Goal: Task Accomplishment & Management: Complete application form

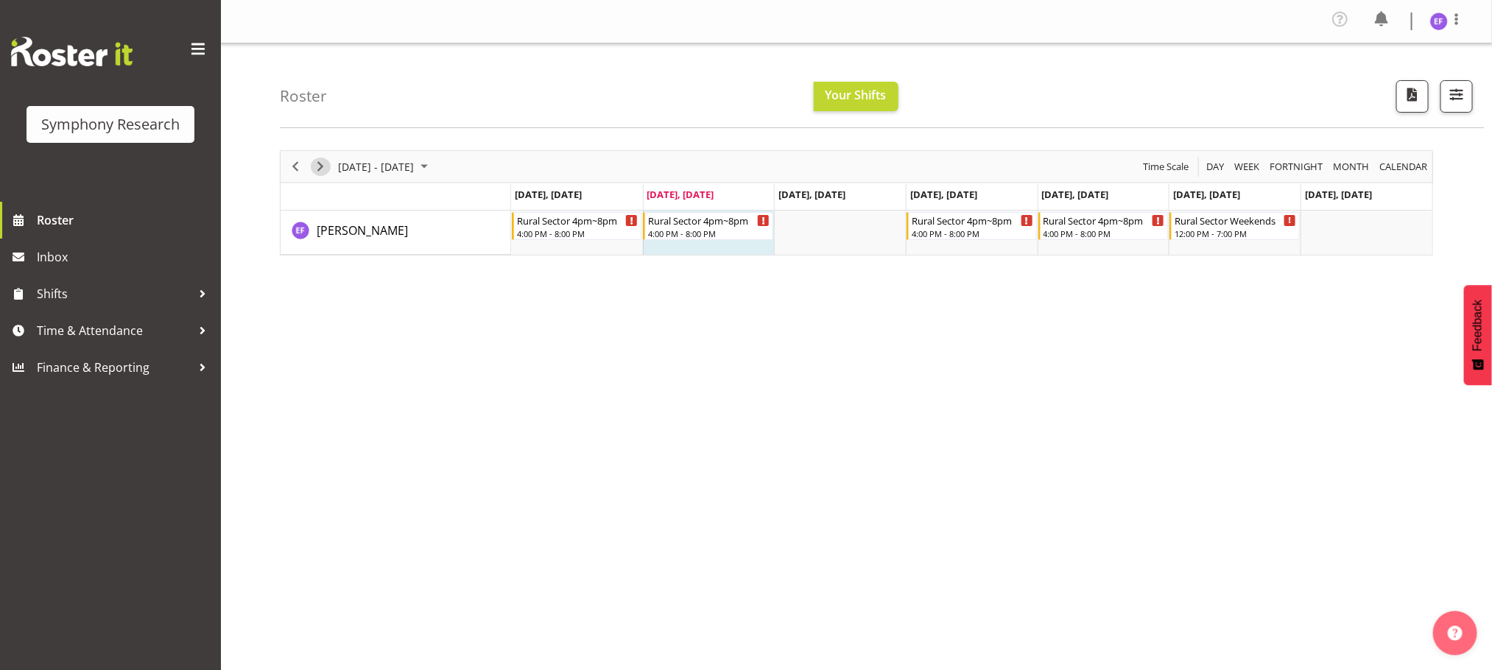
click at [323, 162] on span "Next" at bounding box center [321, 167] width 18 height 18
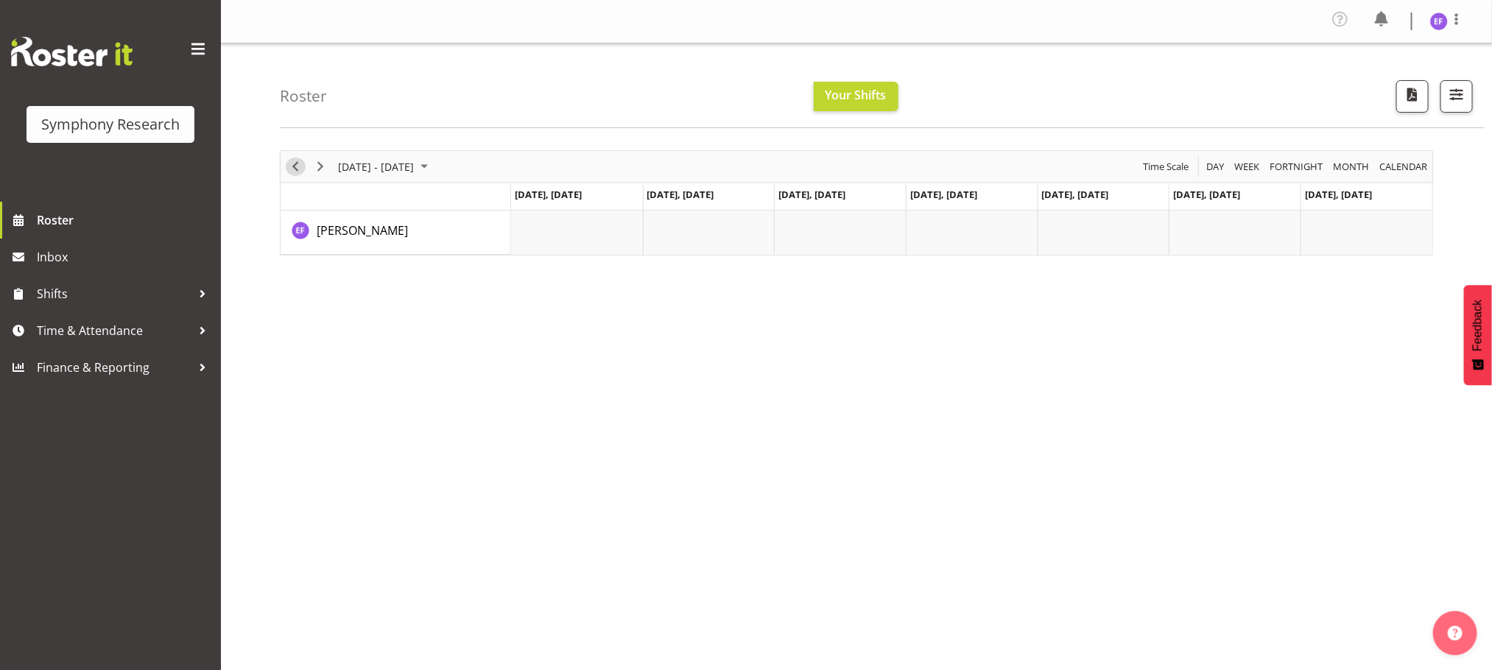
click at [292, 169] on span "Previous" at bounding box center [296, 167] width 18 height 18
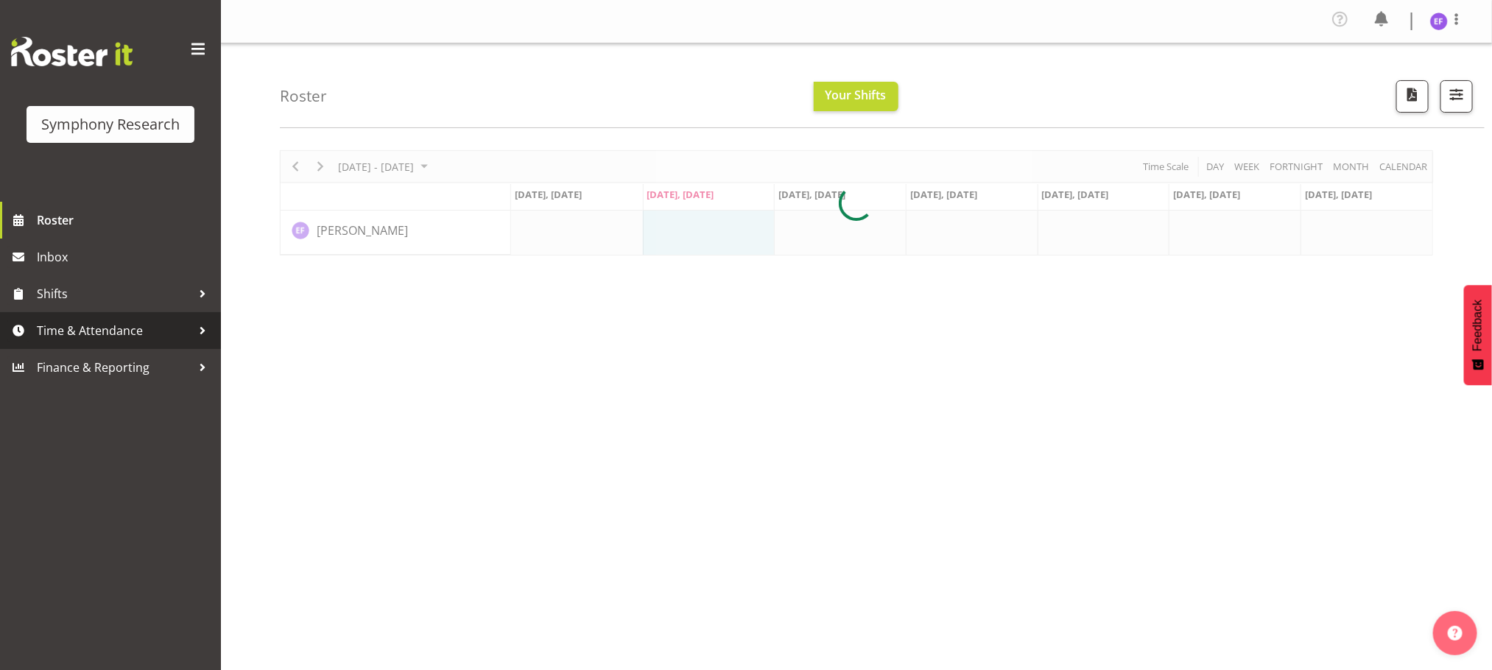
click at [102, 326] on span "Time & Attendance" at bounding box center [114, 331] width 155 height 22
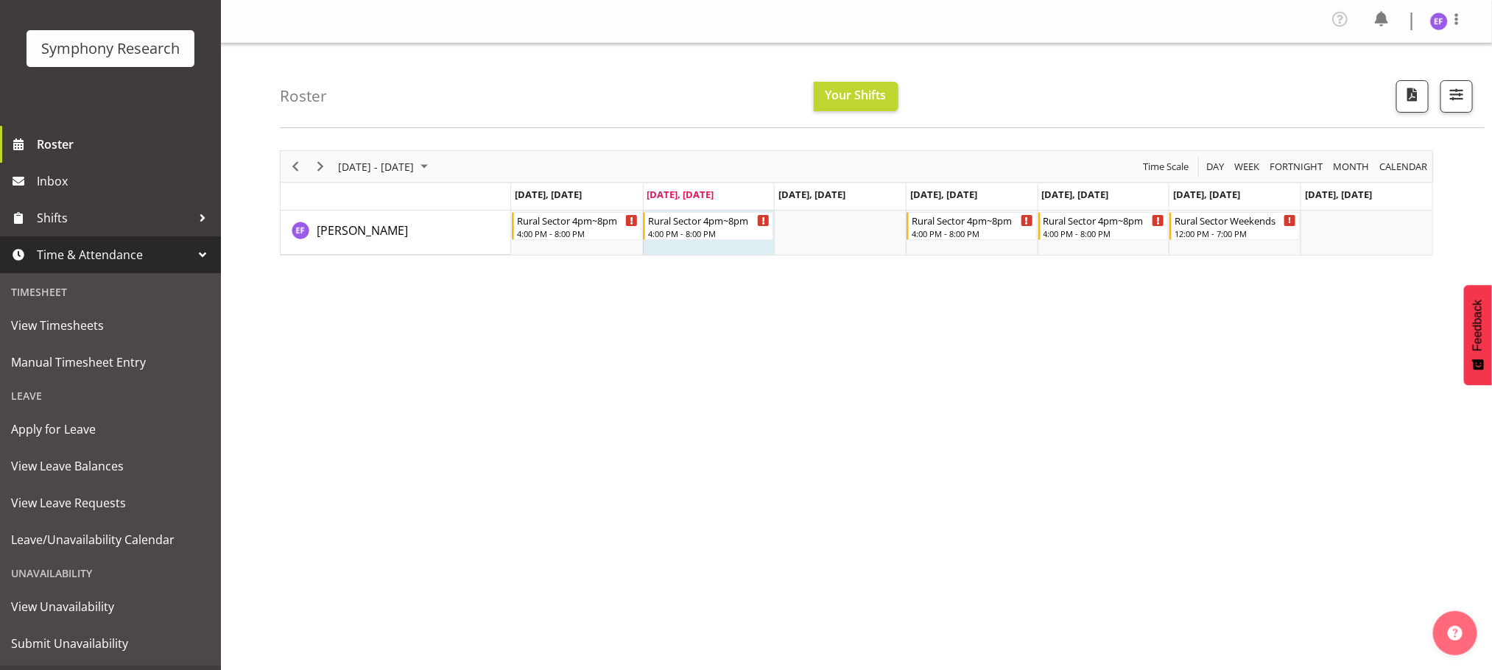
scroll to position [107, 0]
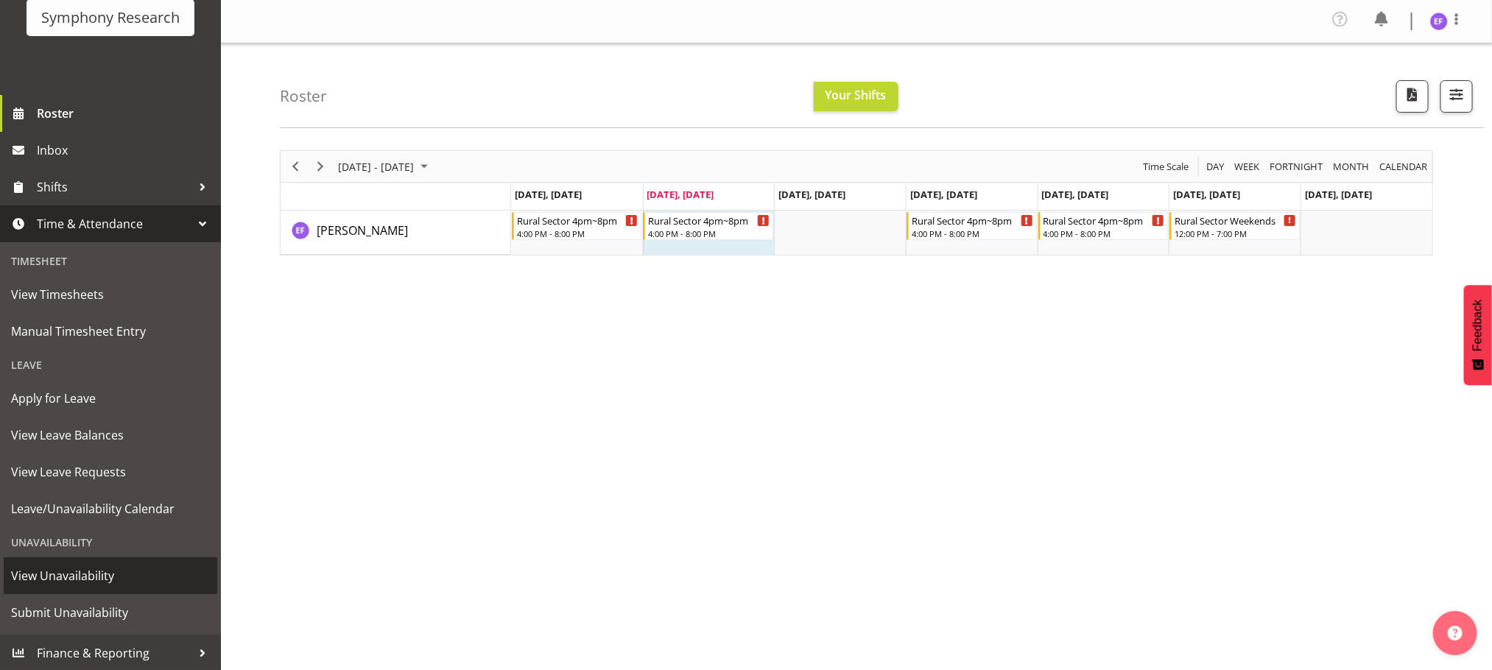
click at [82, 572] on span "View Unavailability" at bounding box center [110, 576] width 199 height 22
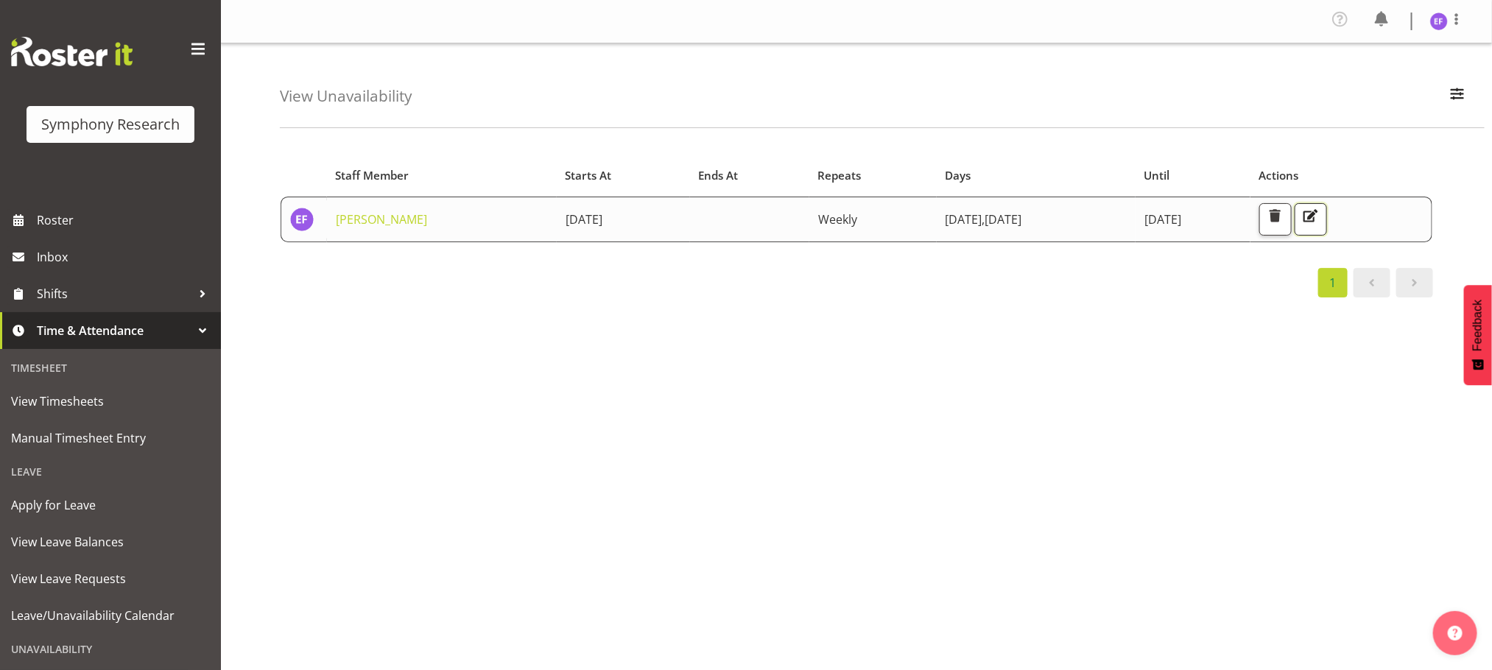
click at [1321, 217] on span "button" at bounding box center [1311, 215] width 19 height 19
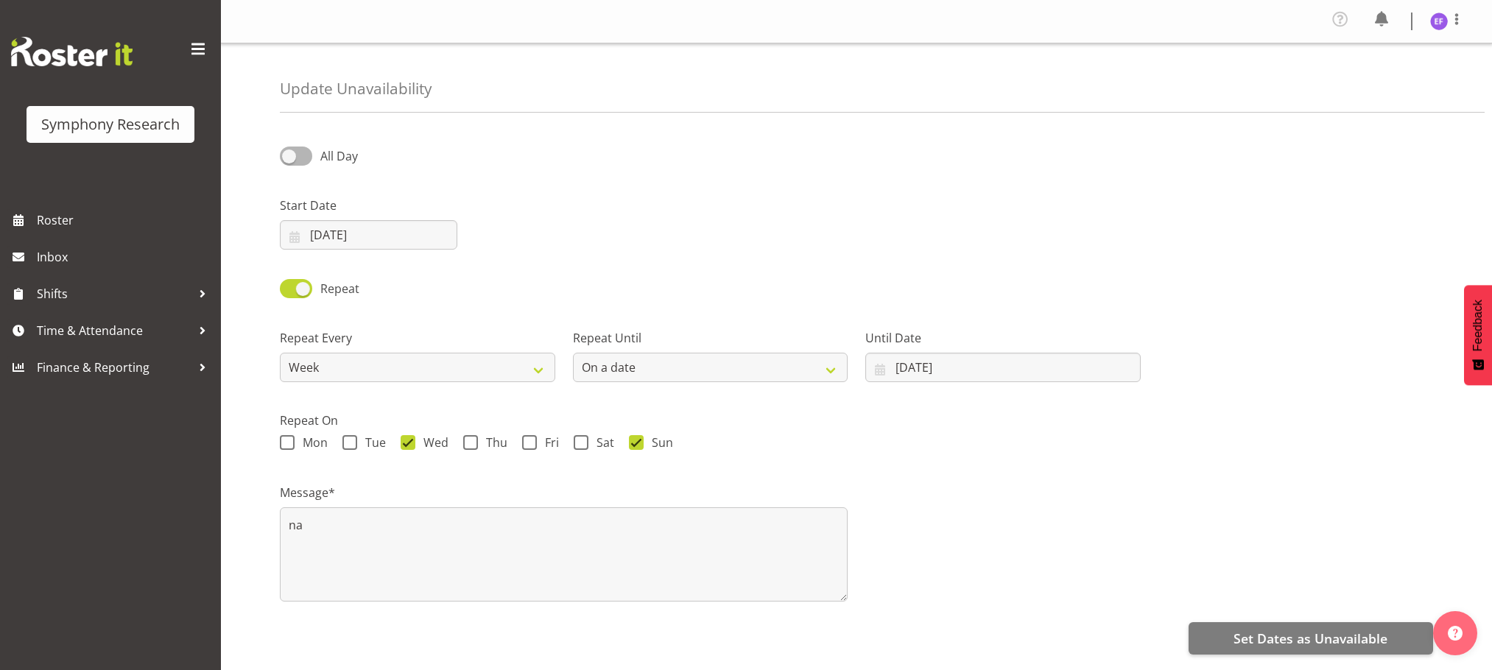
select select "date"
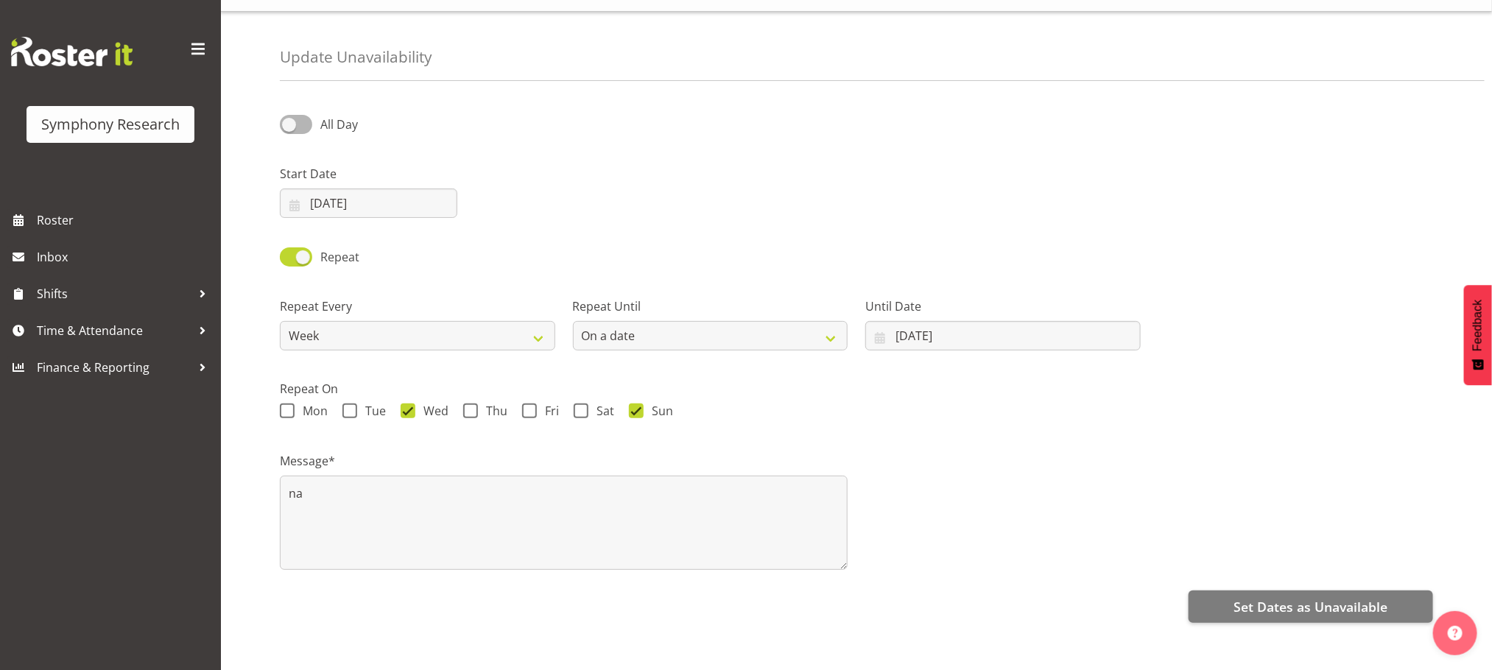
scroll to position [60, 0]
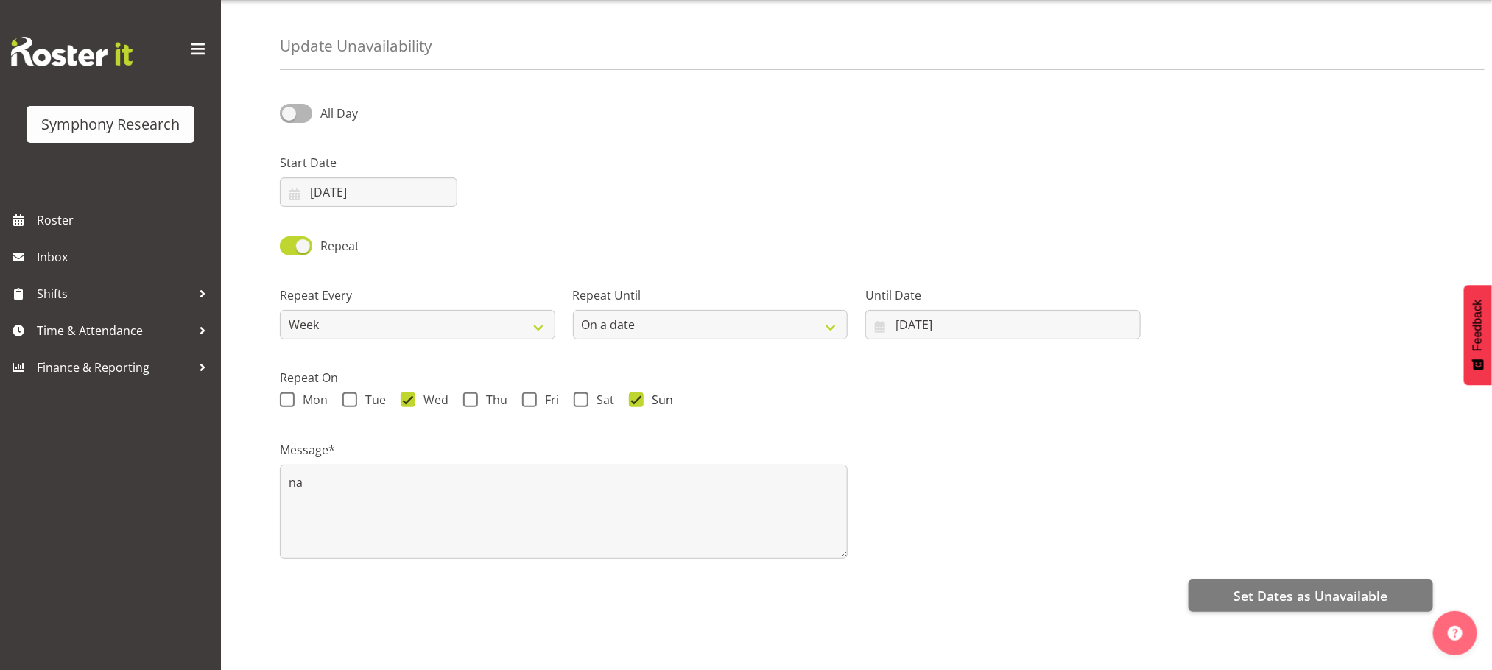
click at [639, 393] on span at bounding box center [636, 400] width 15 height 15
click at [639, 396] on input "Sun" at bounding box center [634, 401] width 10 height 10
checkbox input "false"
click at [1275, 586] on span "Set Dates as Unavailable" at bounding box center [1311, 595] width 154 height 19
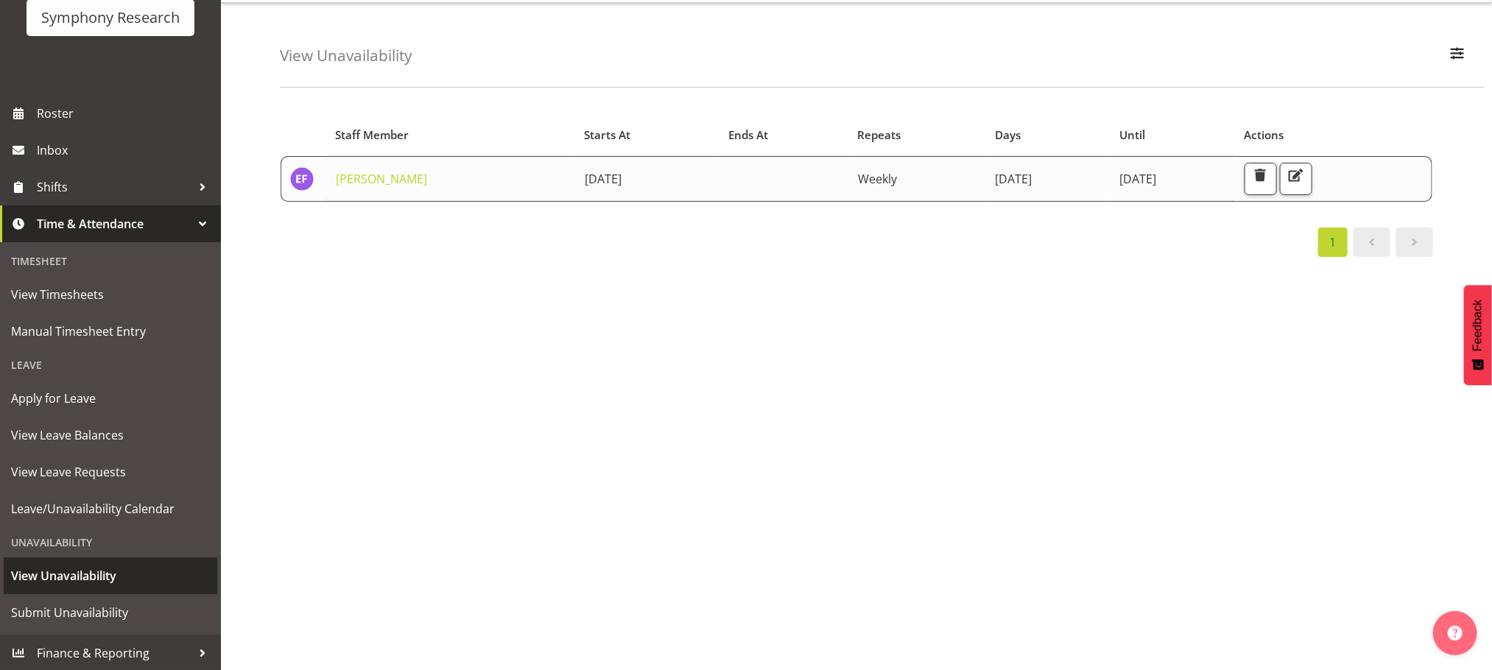
scroll to position [75, 0]
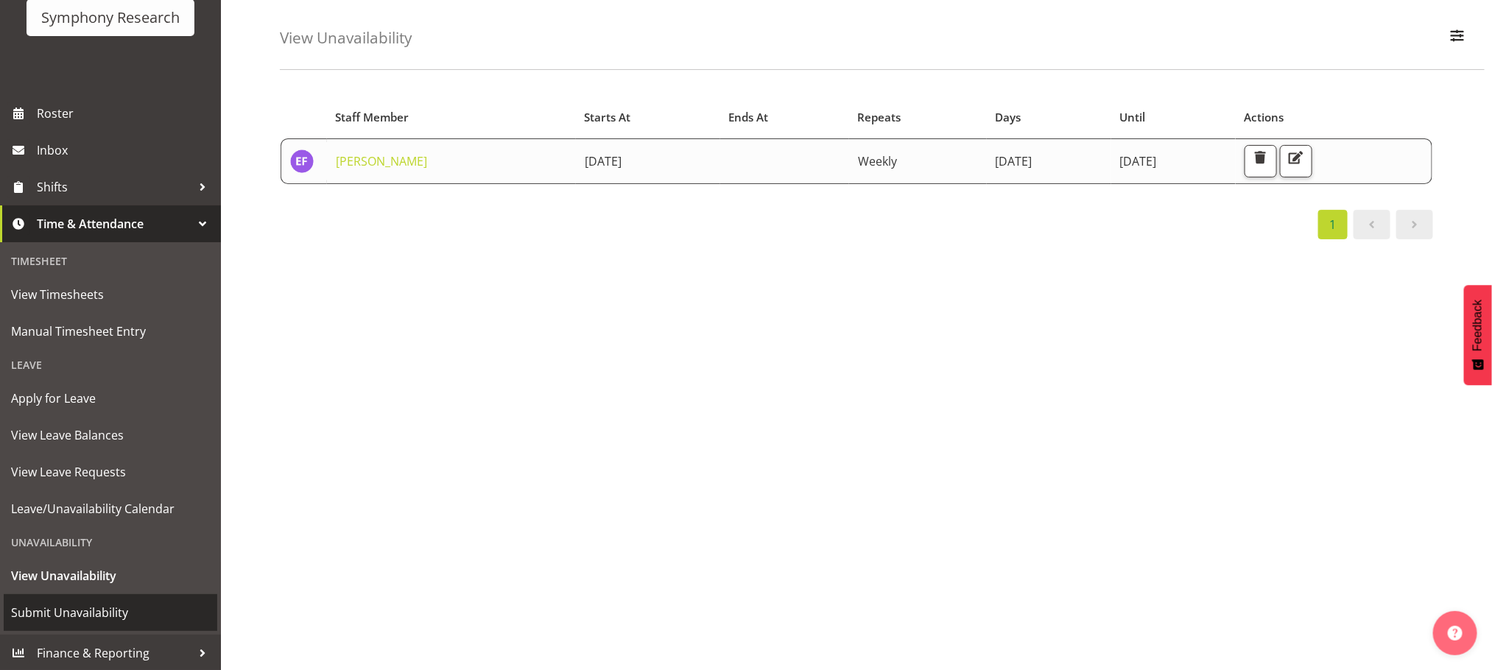
click at [80, 608] on span "Submit Unavailability" at bounding box center [110, 613] width 199 height 22
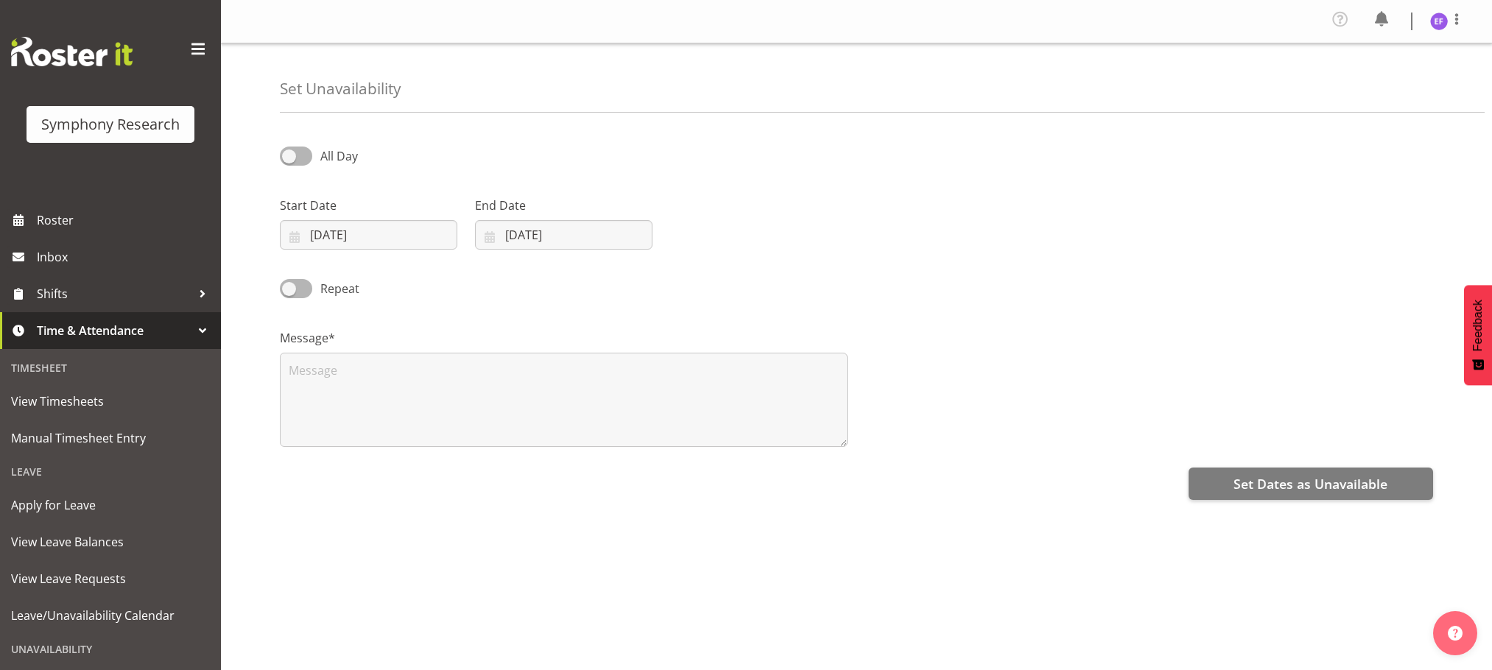
select select "8"
select select "2025"
click at [336, 233] on input "09/09/2025" at bounding box center [369, 234] width 178 height 29
click at [874, 236] on div "Start Date 09/09/2025 January February March April May June July August Septemb…" at bounding box center [856, 217] width 1171 height 82
click at [506, 236] on input "09/09/2025" at bounding box center [564, 234] width 178 height 29
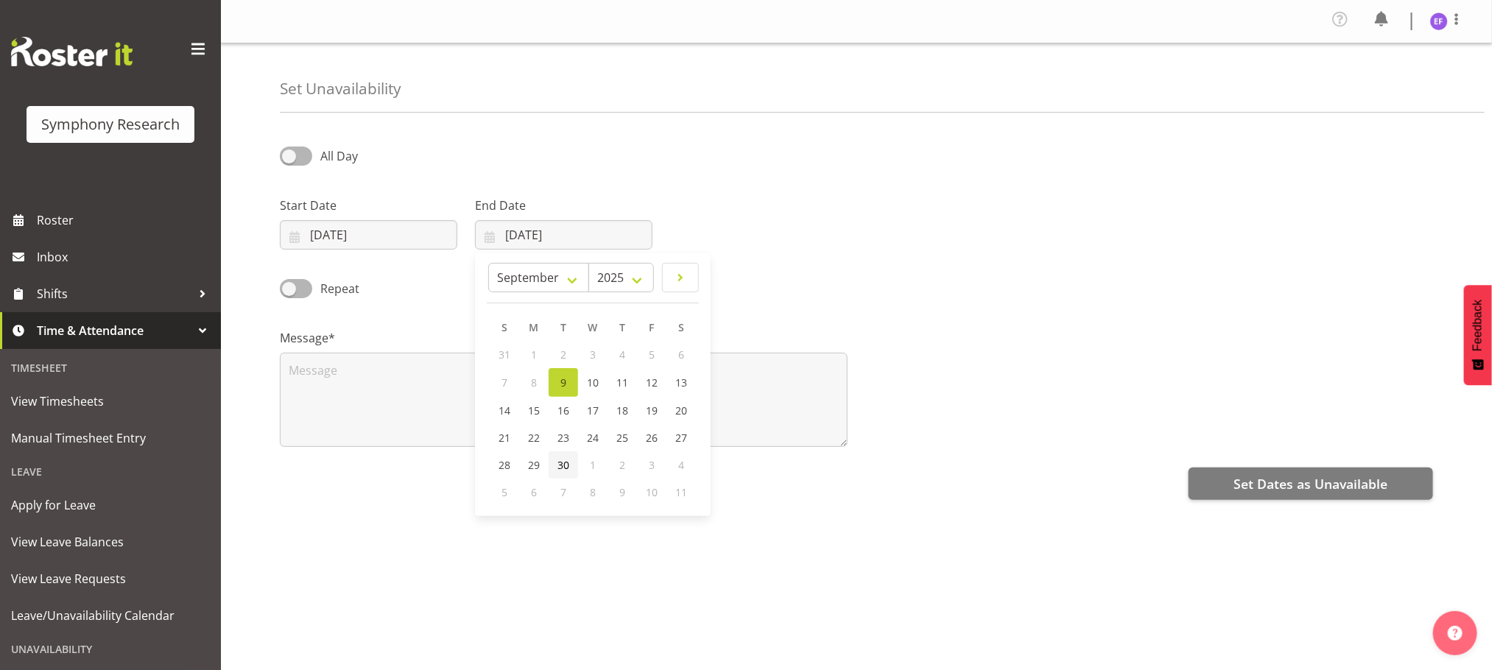
click at [564, 460] on span "30" at bounding box center [564, 465] width 12 height 14
type input "30/09/2025"
click at [303, 292] on span at bounding box center [296, 288] width 32 height 18
click at [289, 292] on input "Repeat" at bounding box center [285, 289] width 10 height 10
checkbox input "true"
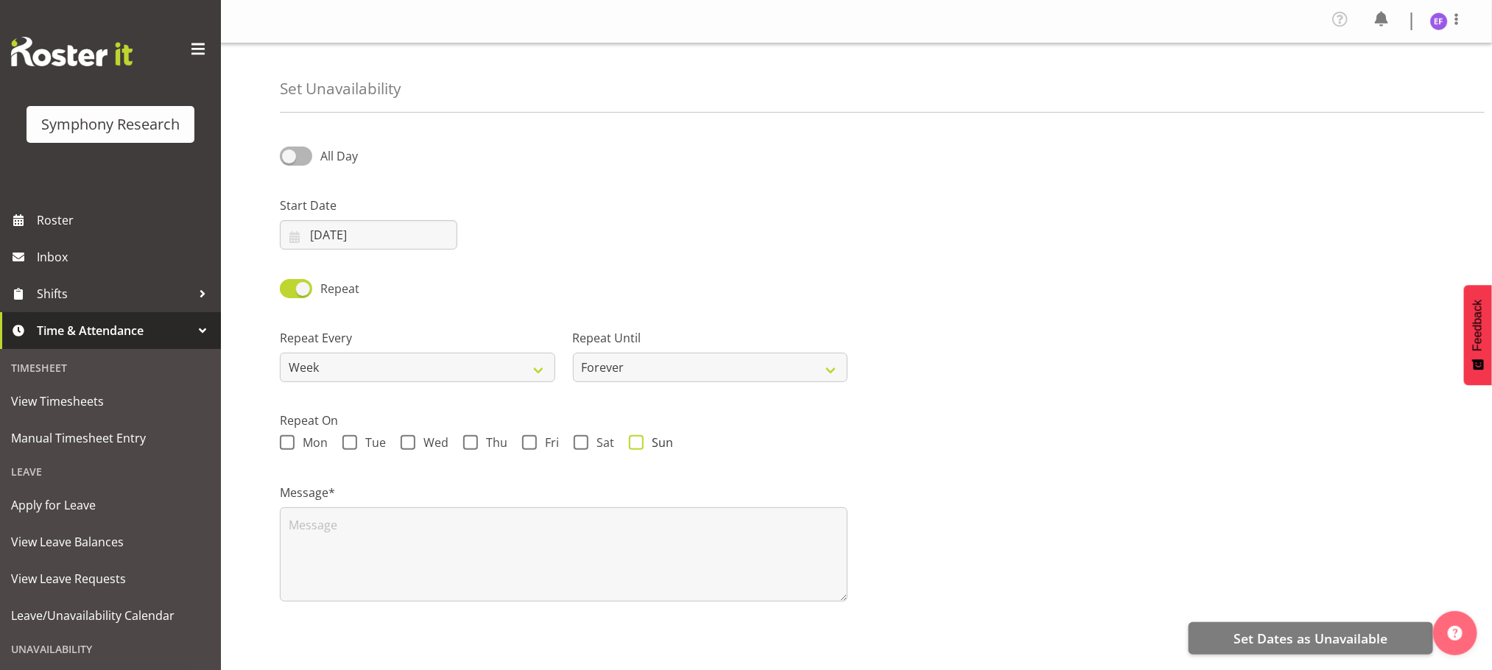
click at [644, 444] on span "Sun" at bounding box center [658, 442] width 29 height 15
click at [639, 444] on input "Sun" at bounding box center [634, 443] width 10 height 10
checkbox input "true"
click at [575, 444] on span at bounding box center [581, 442] width 15 height 15
click at [575, 444] on input "Sat" at bounding box center [579, 443] width 10 height 10
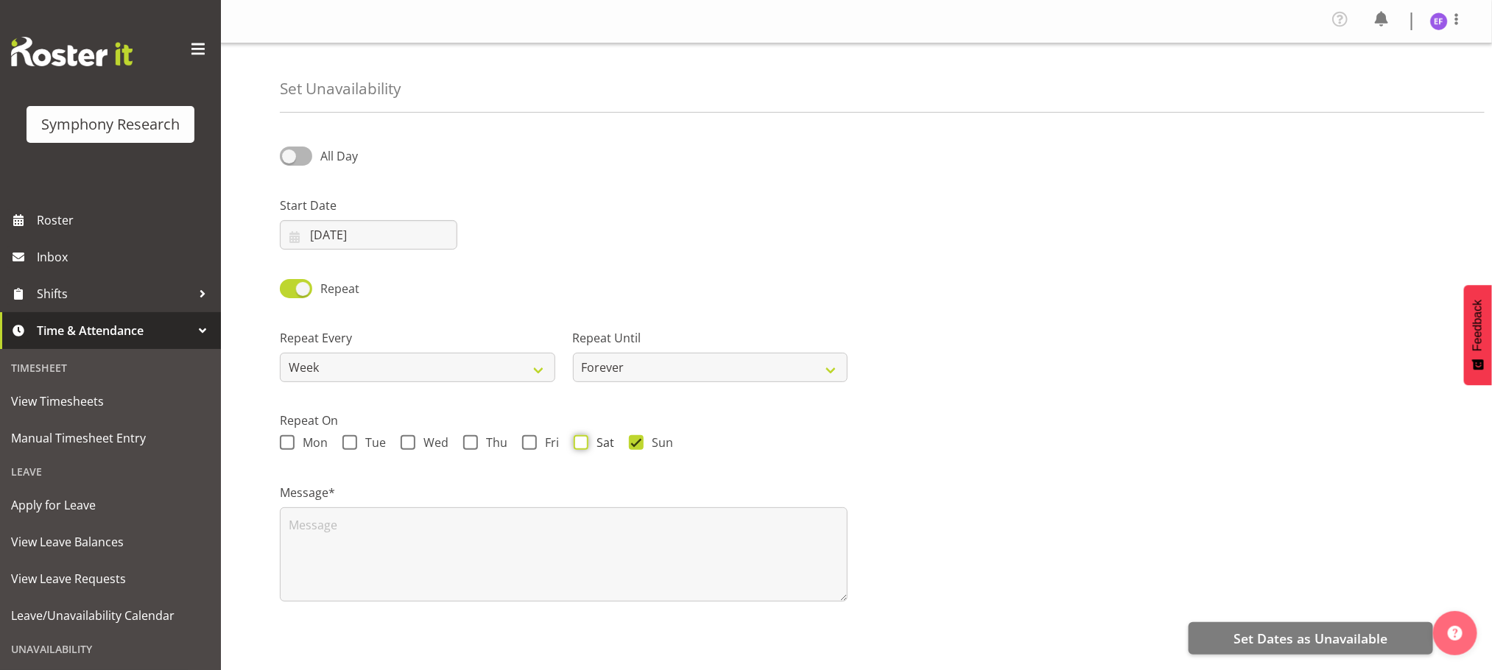
checkbox input "true"
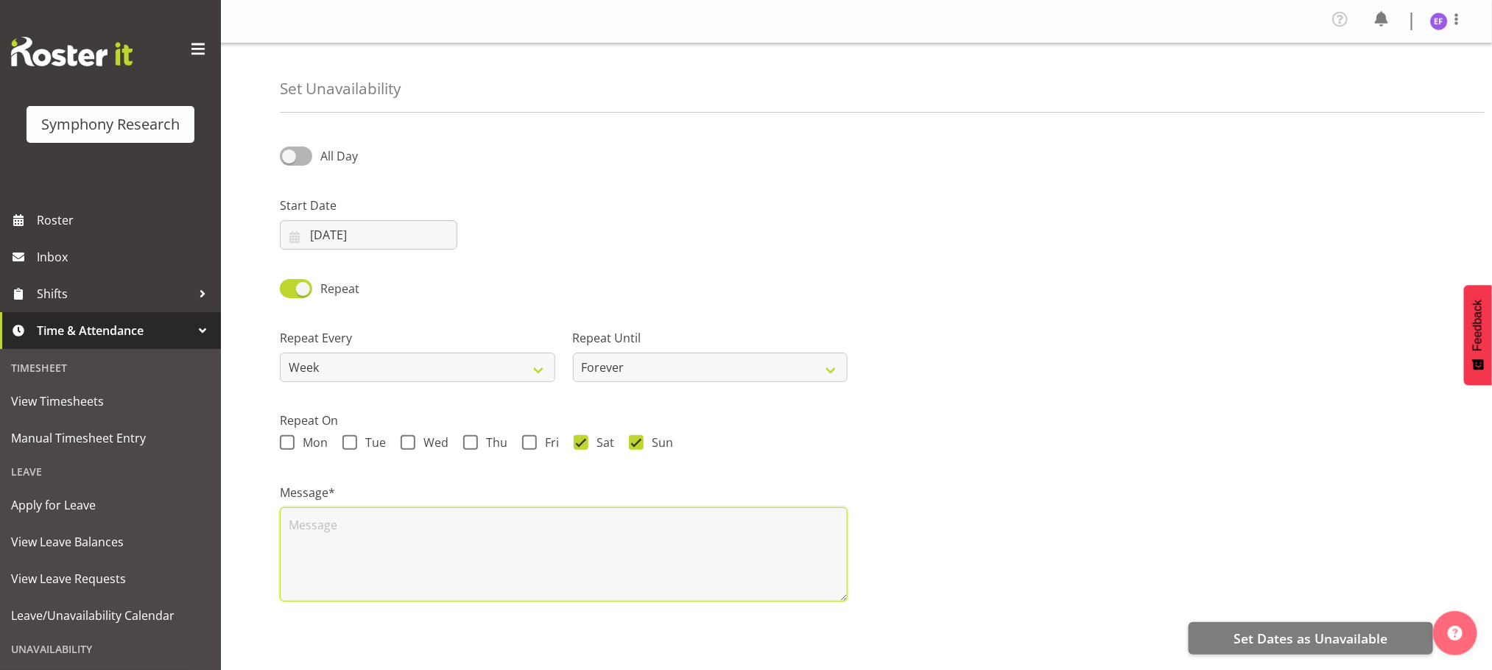
click at [328, 517] on textarea at bounding box center [564, 554] width 568 height 94
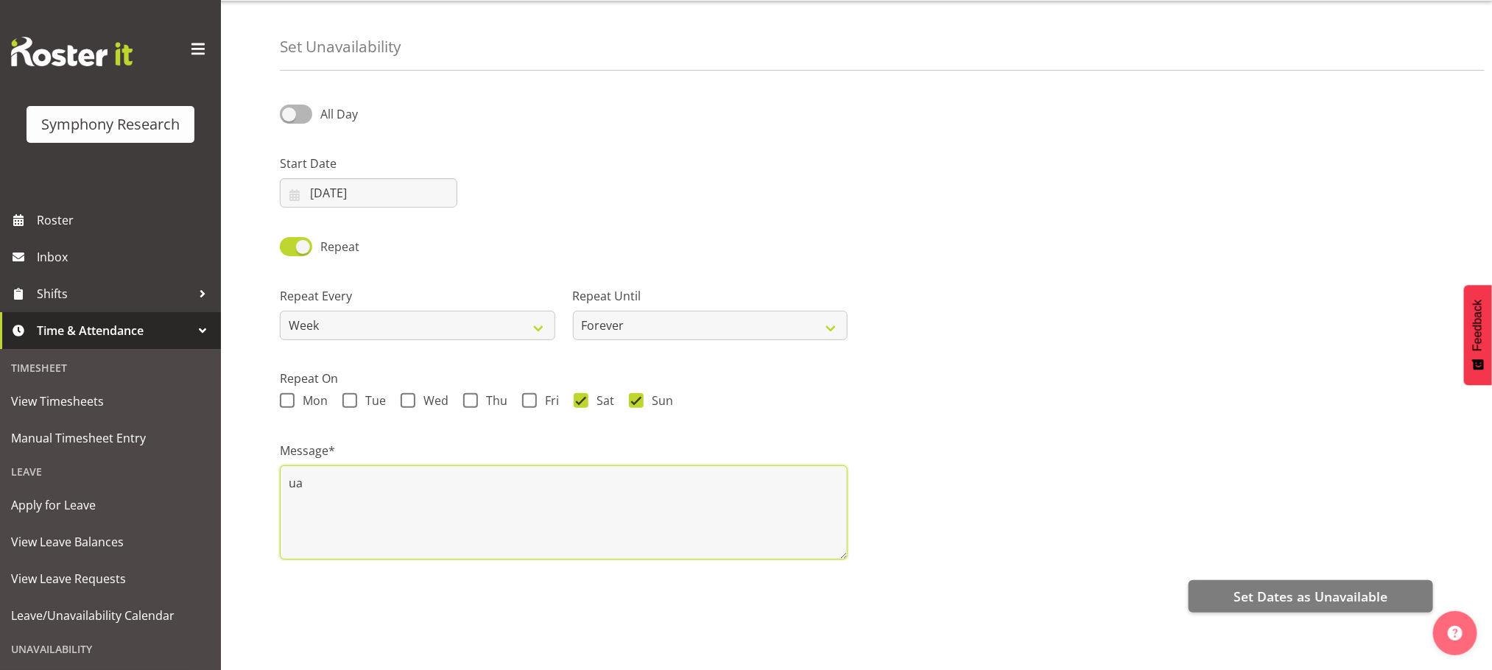
scroll to position [60, 0]
type textarea "ua"
click at [612, 310] on select "Forever On a date" at bounding box center [710, 324] width 275 height 29
select select "date"
click at [573, 310] on select "Forever On a date" at bounding box center [710, 324] width 275 height 29
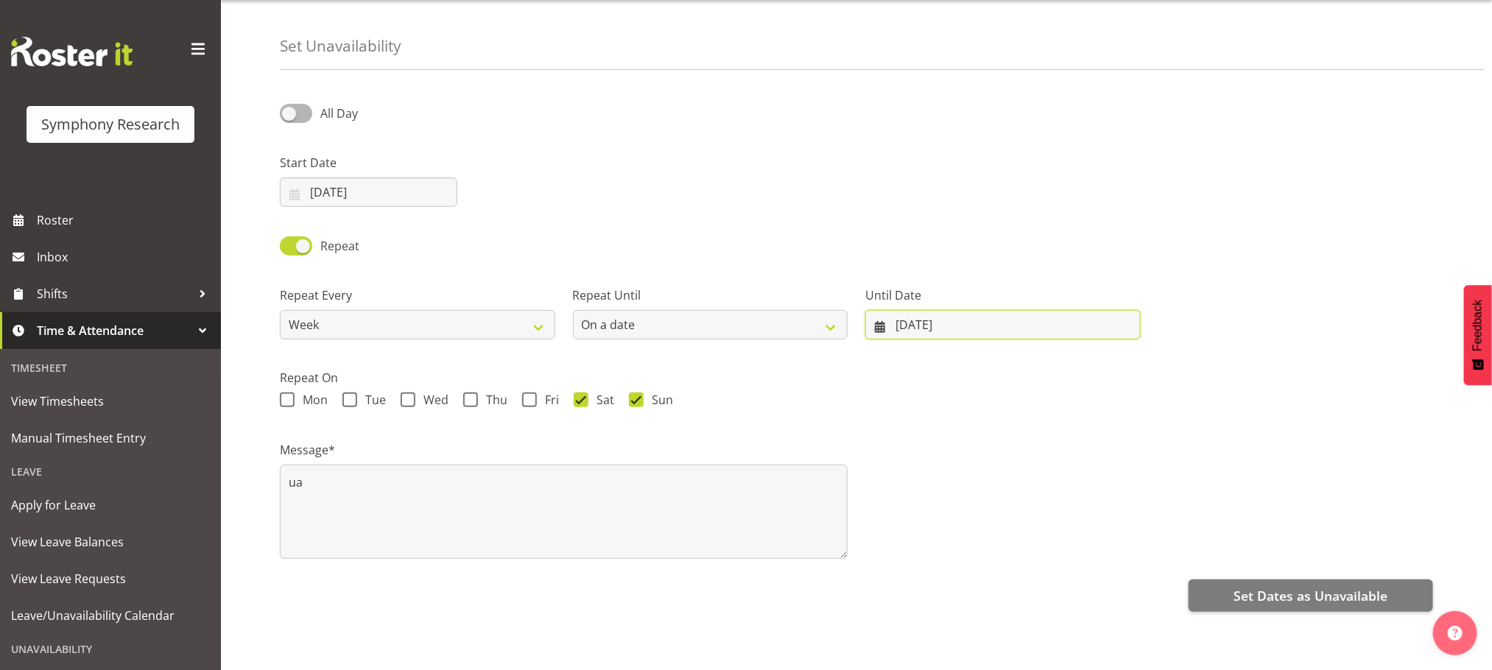
click at [938, 310] on input "09/09/2025" at bounding box center [1002, 324] width 275 height 29
click at [949, 548] on span "30" at bounding box center [954, 555] width 12 height 14
type input "30/09/2025"
click at [1287, 586] on span "Set Dates as Unavailable" at bounding box center [1311, 595] width 154 height 19
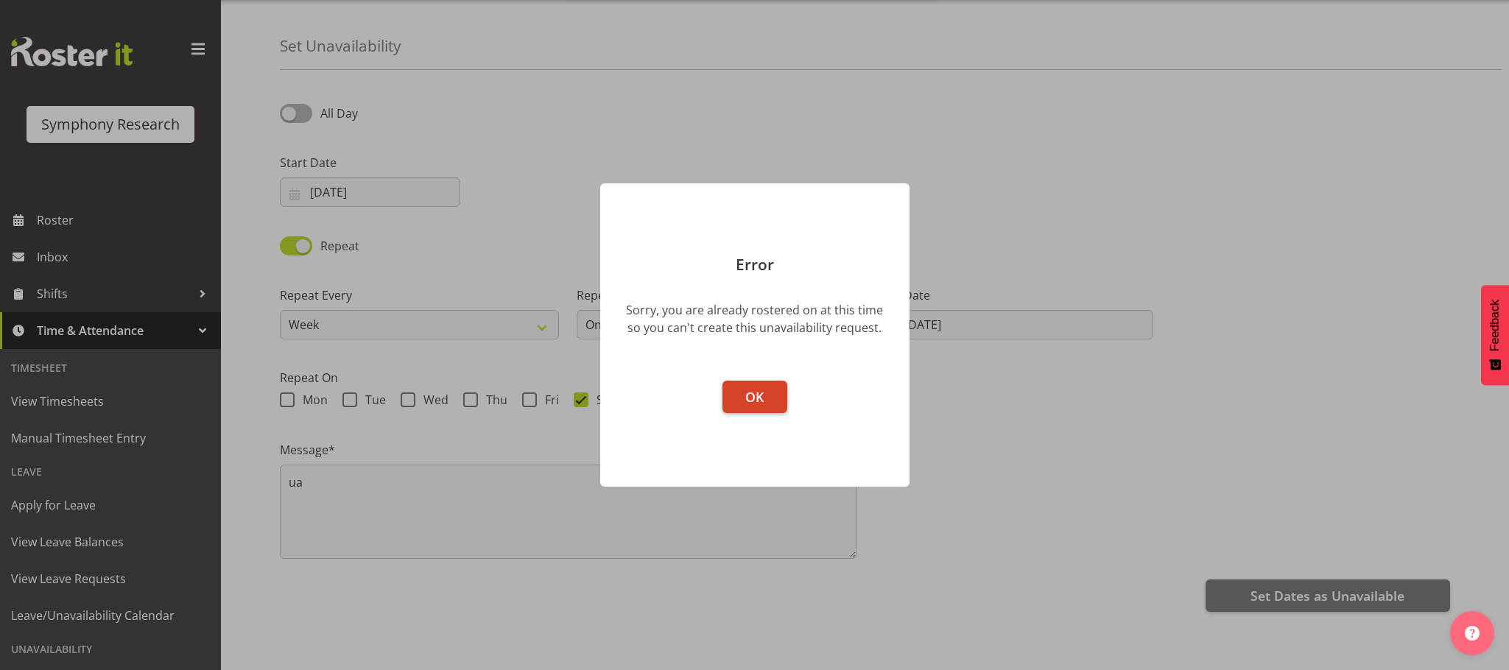
click at [752, 398] on span "OK" at bounding box center [754, 397] width 18 height 18
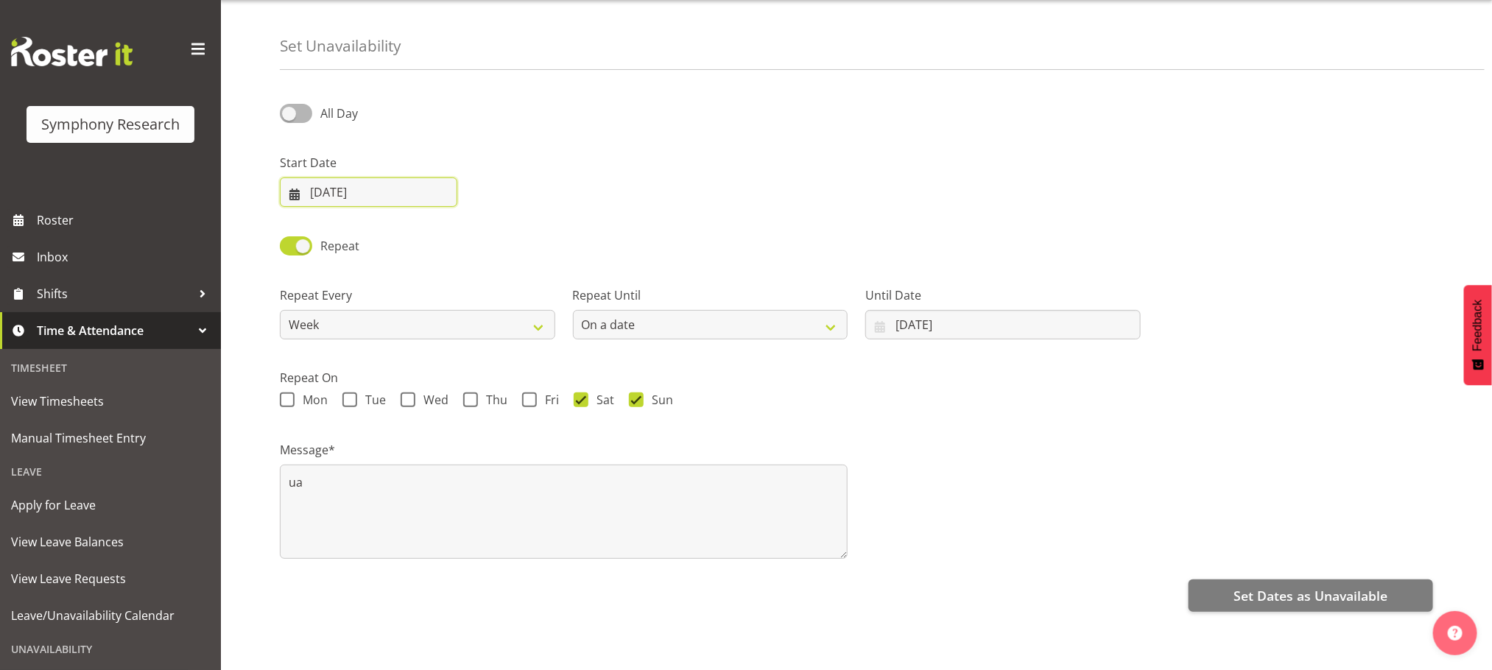
click at [334, 178] on input "09/09/2025" at bounding box center [369, 192] width 178 height 29
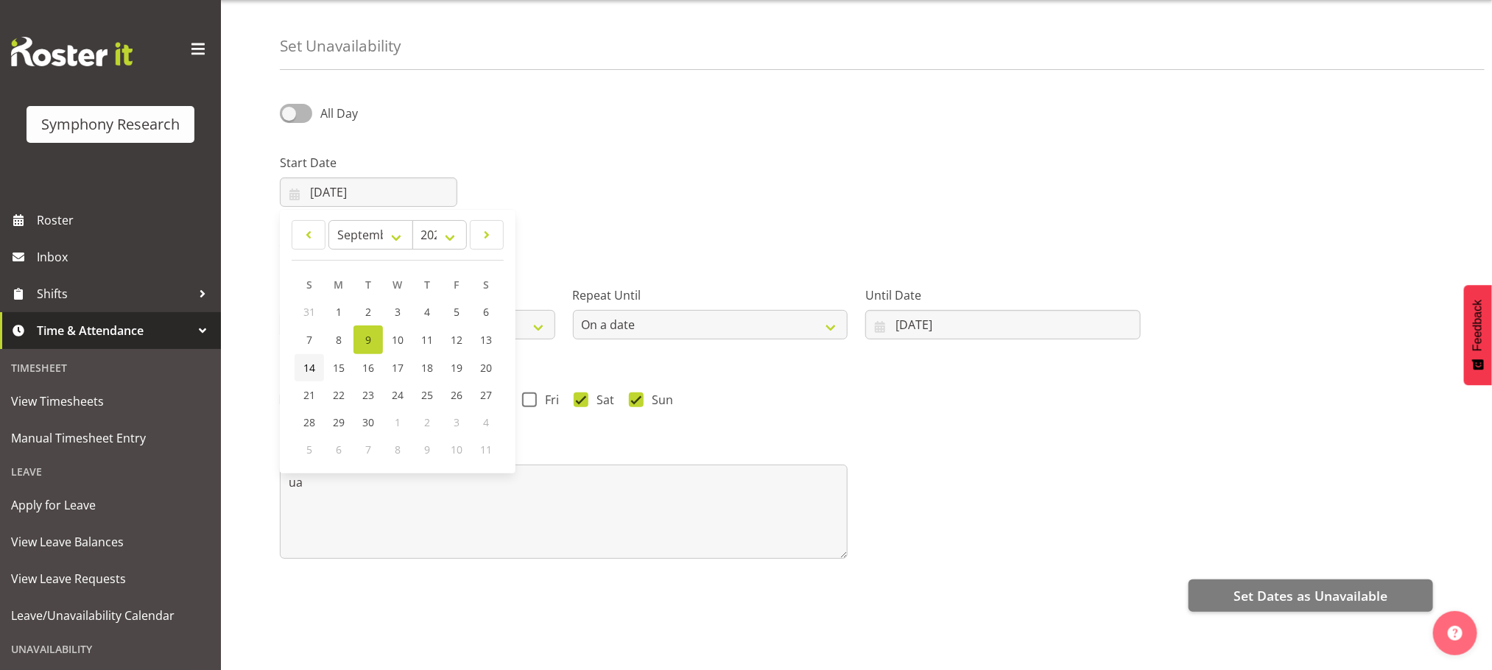
click at [312, 361] on span "14" at bounding box center [309, 368] width 12 height 14
type input "14/09/2025"
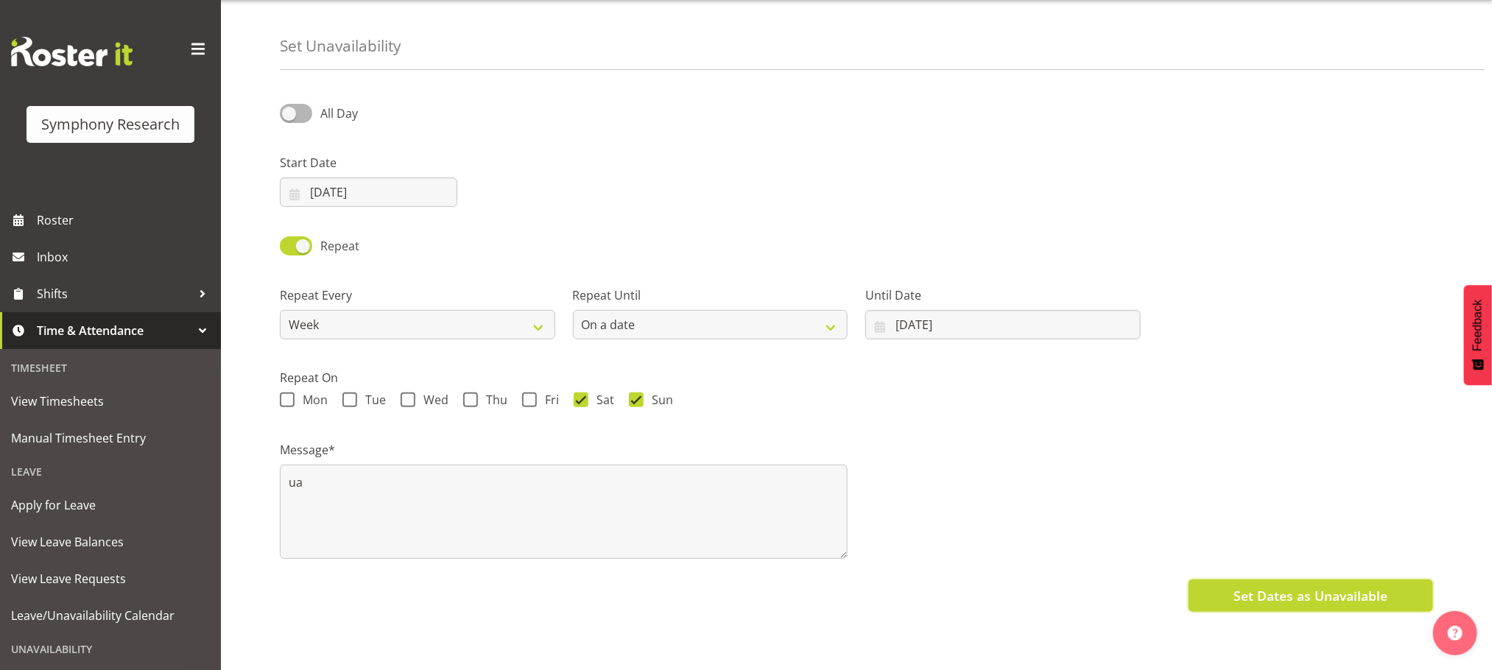
click at [1304, 580] on button "Set Dates as Unavailable" at bounding box center [1311, 596] width 245 height 32
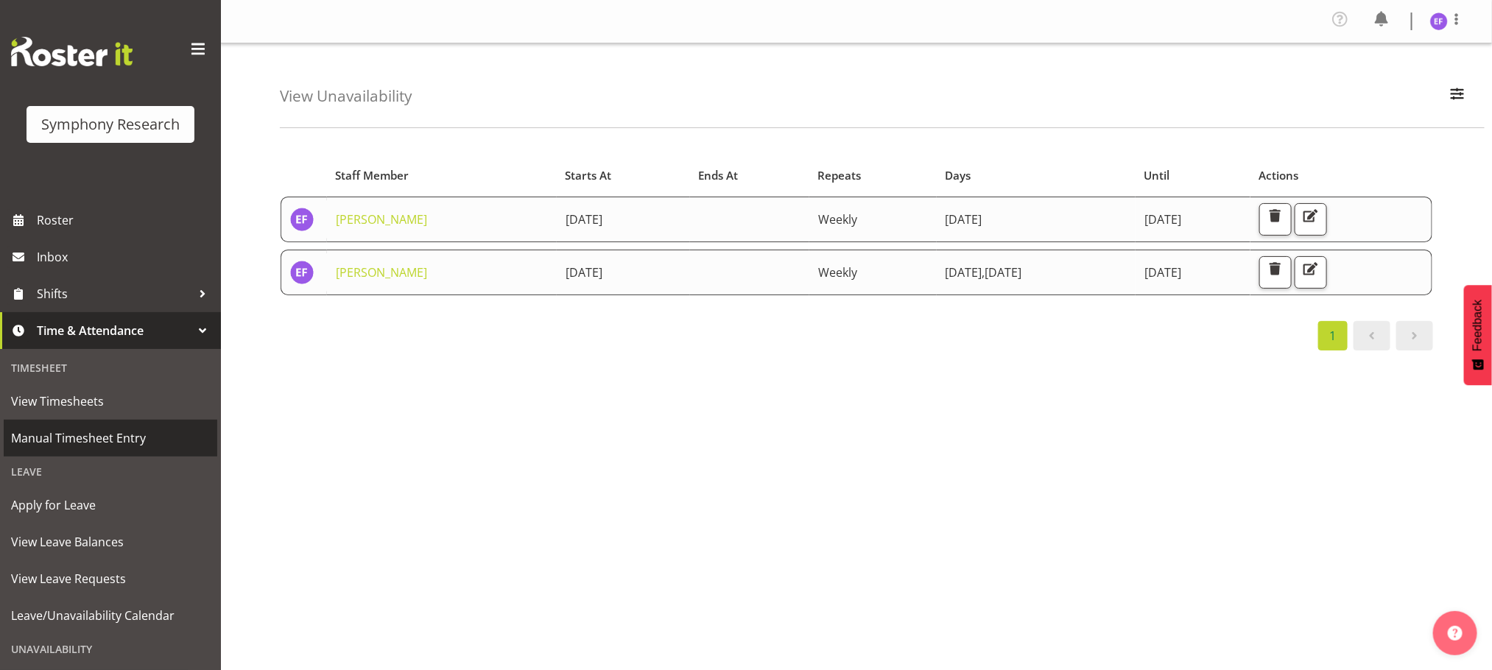
click at [108, 427] on span "Manual Timesheet Entry" at bounding box center [110, 438] width 199 height 22
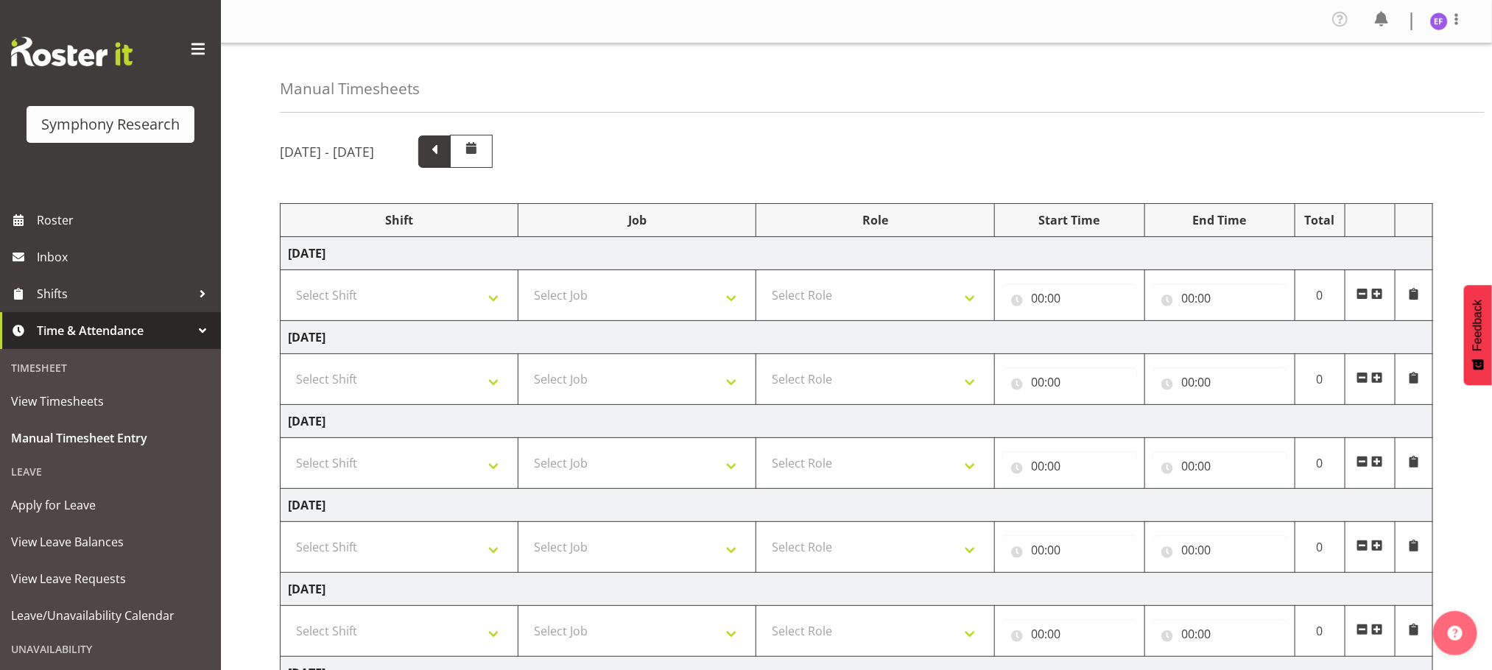
click at [444, 150] on span at bounding box center [434, 150] width 19 height 19
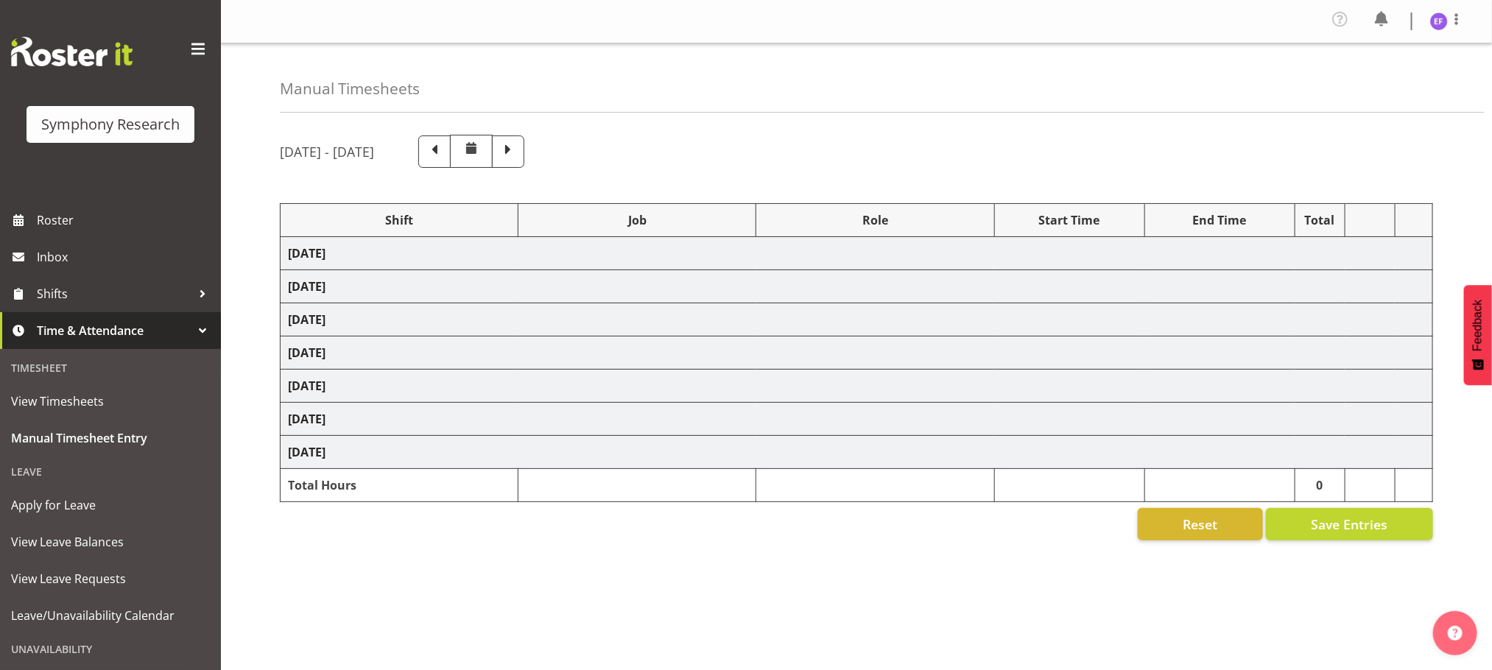
select select "48116"
select select "10587"
select select "48116"
select select "10587"
select select "47"
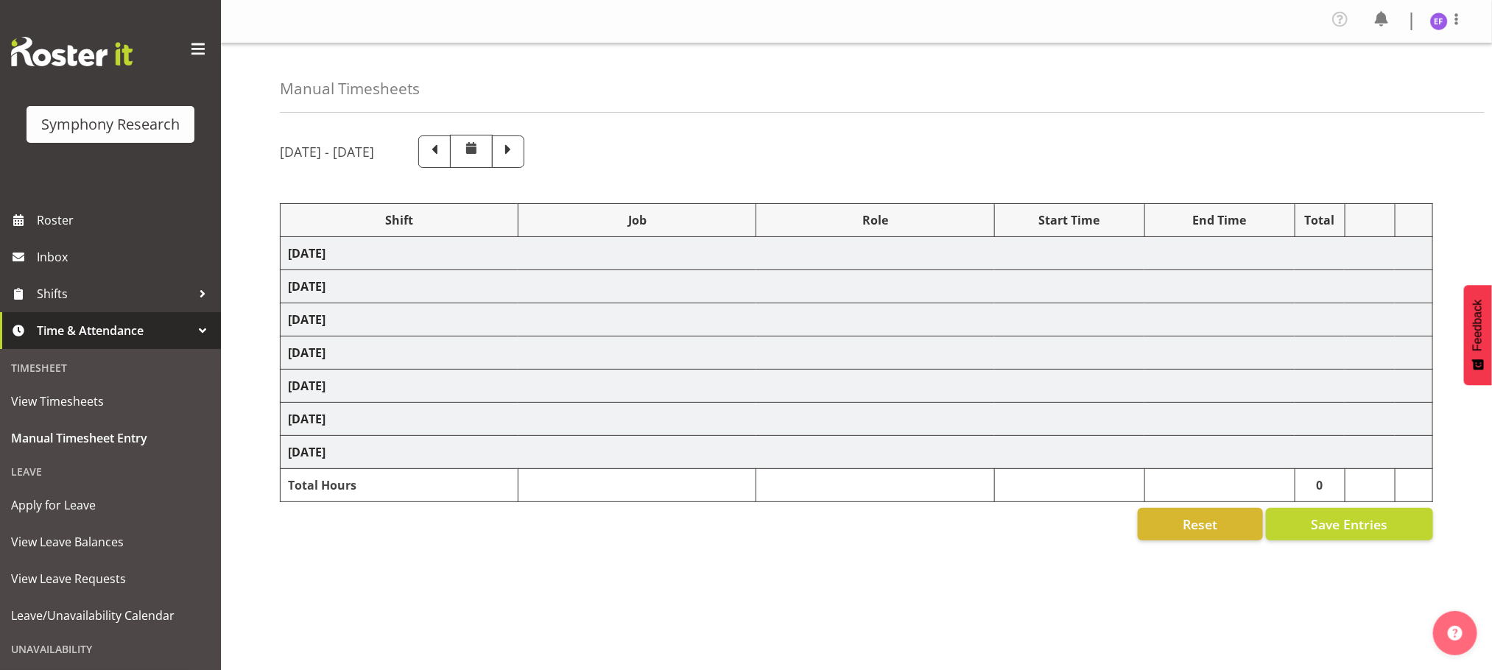
select select "48116"
select select "10587"
select select "47"
select select "48116"
select select "10587"
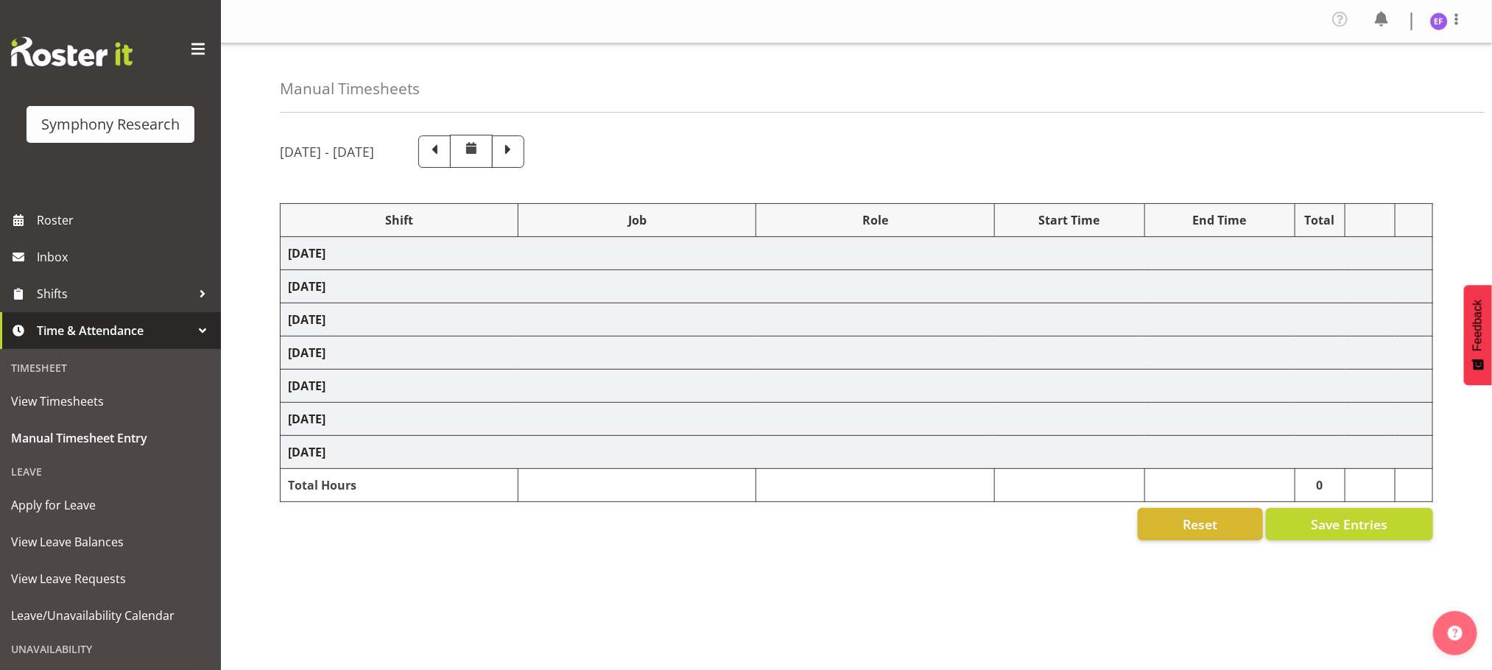
select select "47"
select select "48116"
select select "10587"
select select "47"
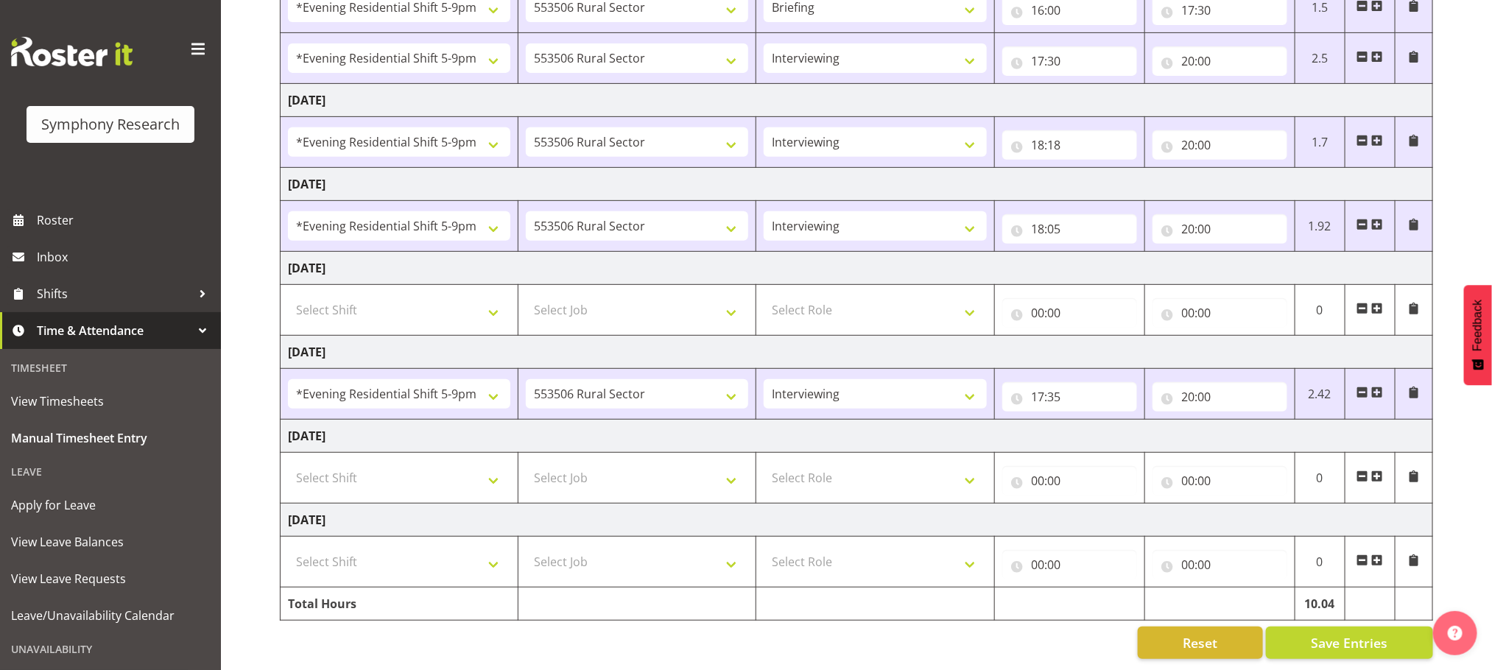
scroll to position [312, 0]
click at [495, 463] on select "Select Shift !!Weekend Residential (Roster IT Shift Label) *Business 9/10am ~ 4…" at bounding box center [399, 477] width 222 height 29
select select "48116"
click at [288, 463] on select "Select Shift !!Weekend Residential (Roster IT Shift Label) *Business 9/10am ~ 4…" at bounding box center [399, 477] width 222 height 29
click at [731, 463] on select "Select Job 550060 IF Admin 553492 World Poll Aus Wave 2 Main 2025 553493 World …" at bounding box center [637, 477] width 222 height 29
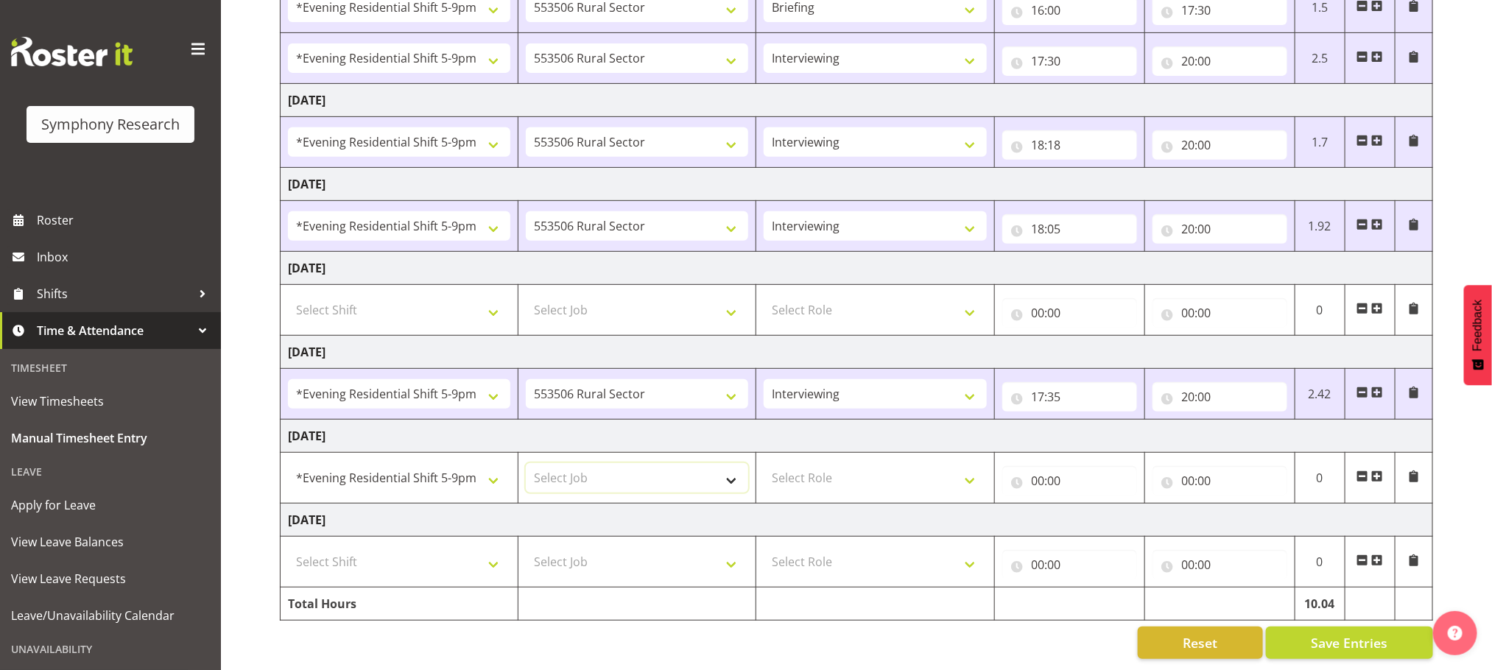
select select "10587"
click at [526, 463] on select "Select Job 550060 IF Admin 553492 World Poll Aus Wave 2 Main 2025 553493 World …" at bounding box center [637, 477] width 222 height 29
click at [966, 463] on select "Select Role Briefing Interviewing" at bounding box center [875, 477] width 222 height 29
select select "47"
click at [764, 463] on select "Select Role Briefing Interviewing" at bounding box center [875, 477] width 222 height 29
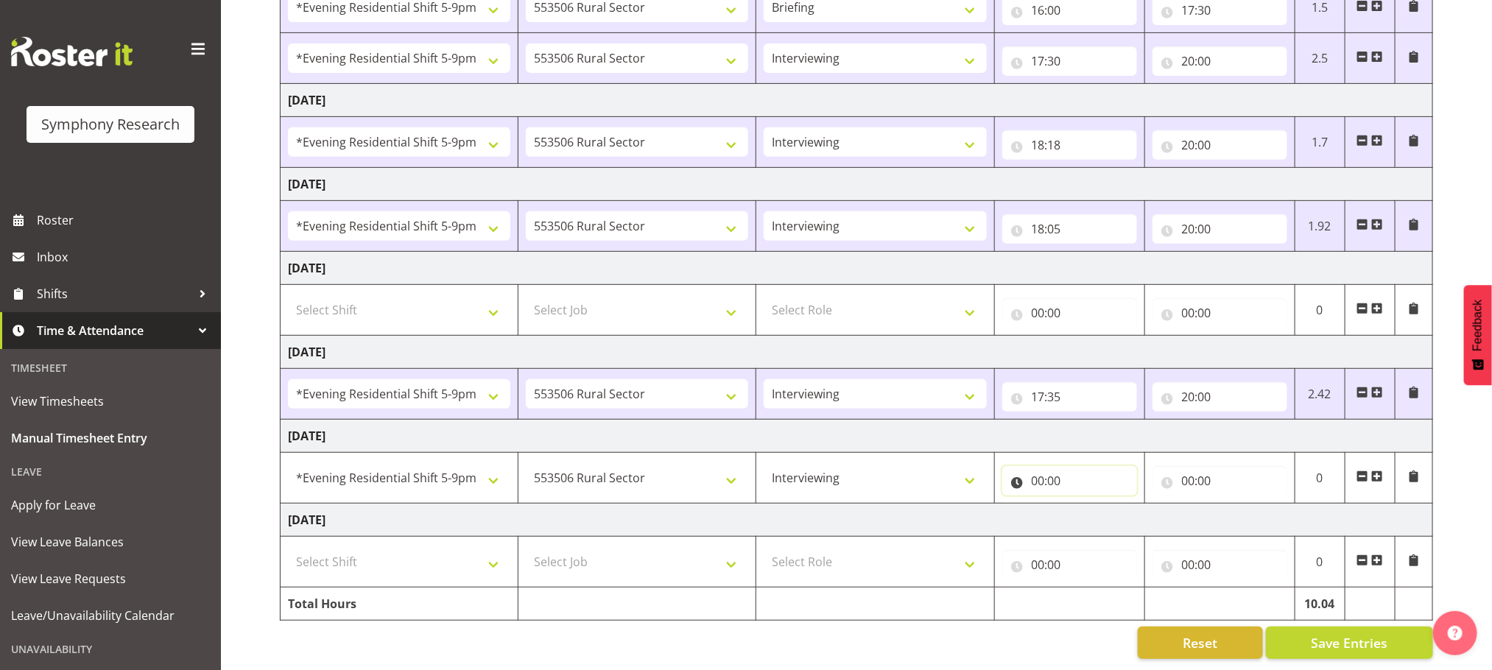
click at [1037, 466] on input "00:00" at bounding box center [1069, 480] width 135 height 29
click at [1099, 505] on select "00 01 02 03 04 05 06 07 08 09 10 11 12 13 14 15 16 17 18 19 20 21 22 23" at bounding box center [1102, 519] width 33 height 29
select select "12"
click at [1086, 505] on select "00 01 02 03 04 05 06 07 08 09 10 11 12 13 14 15 16 17 18 19 20 21 22 23" at bounding box center [1102, 519] width 33 height 29
type input "12:00"
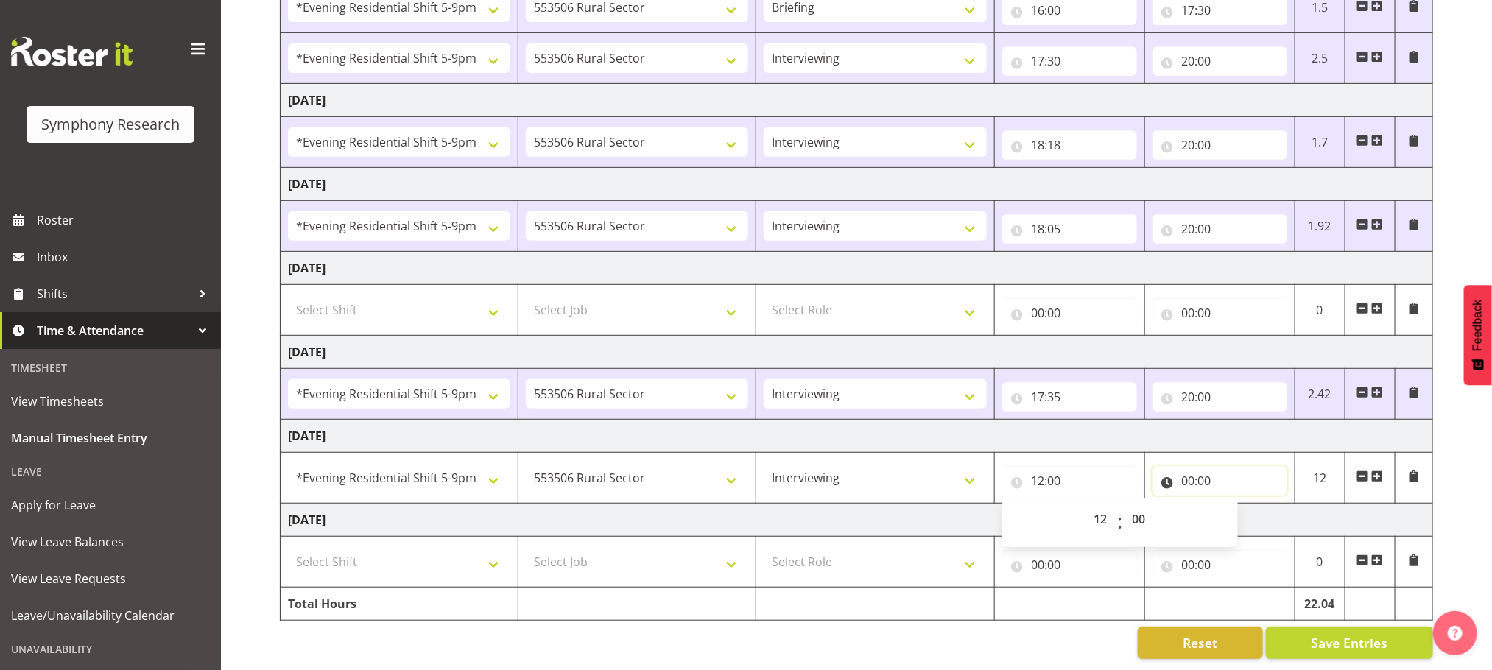
click at [1193, 466] on input "00:00" at bounding box center [1220, 480] width 135 height 29
click at [1251, 505] on select "00 01 02 03 04 05 06 07 08 09 10 11 12 13 14 15 16 17 18 19 20 21 22 23" at bounding box center [1253, 519] width 33 height 29
select select "19"
click at [1237, 505] on select "00 01 02 03 04 05 06 07 08 09 10 11 12 13 14 15 16 17 18 19 20 21 22 23" at bounding box center [1253, 519] width 33 height 29
type input "19:00"
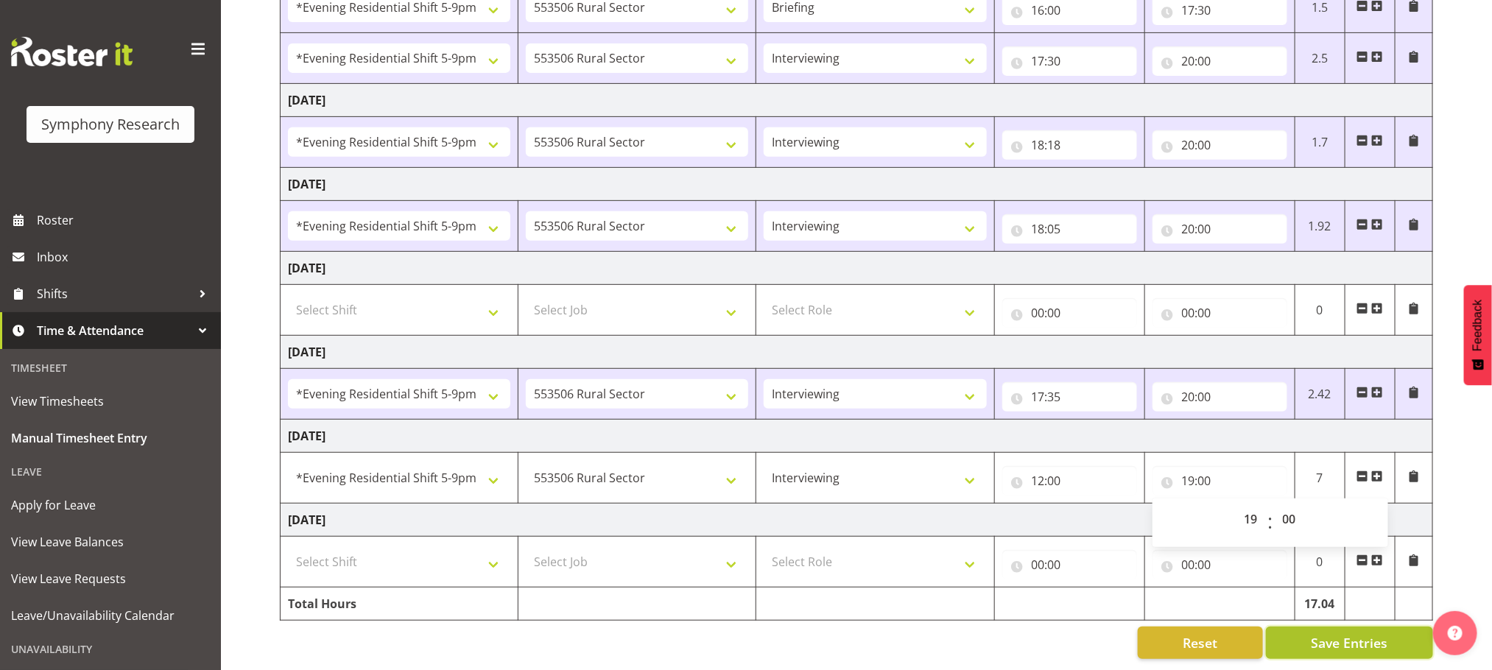
click at [1339, 633] on span "Save Entries" at bounding box center [1349, 642] width 77 height 19
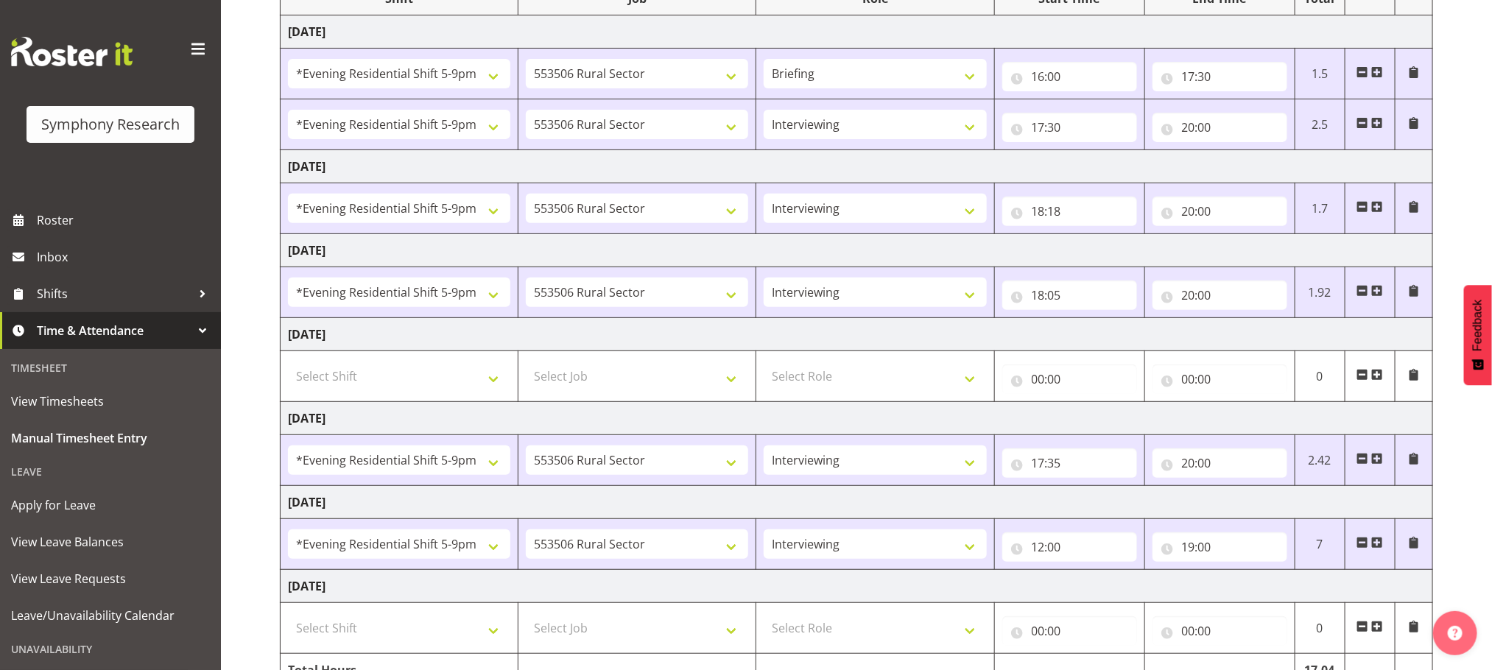
scroll to position [0, 0]
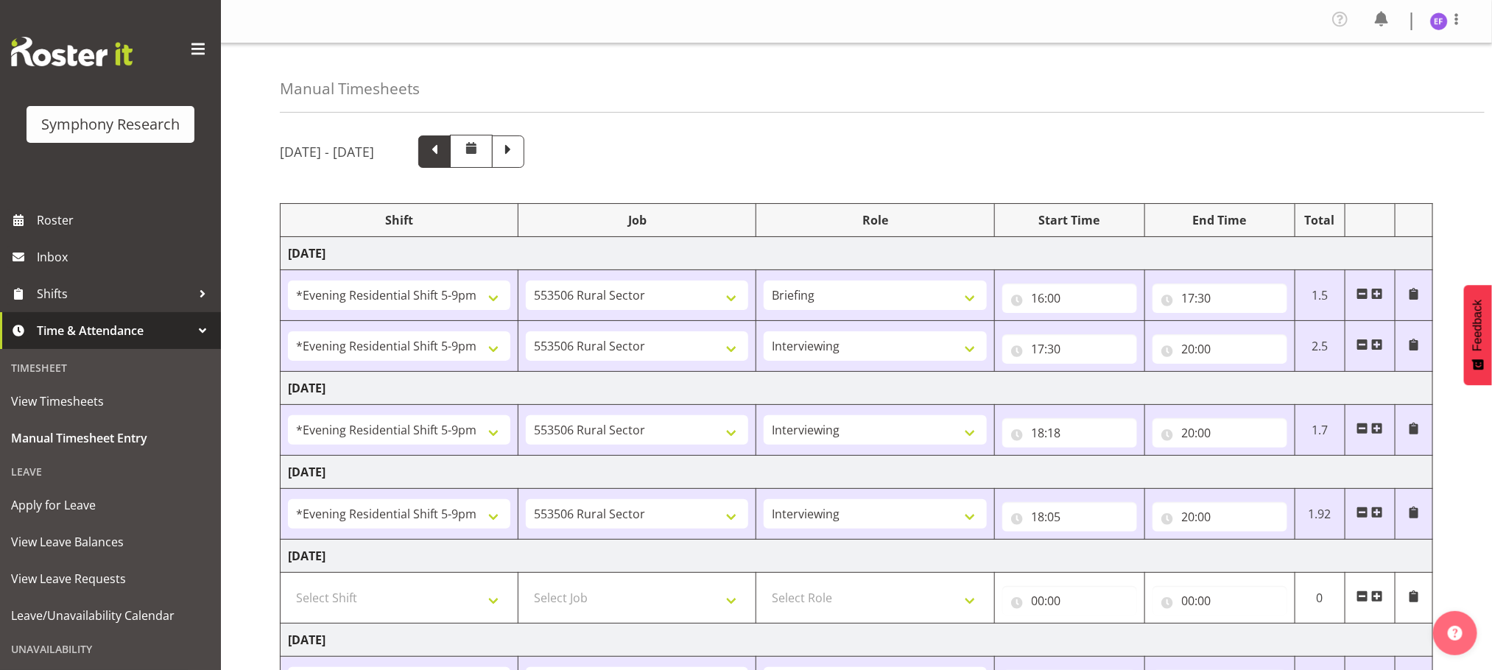
click at [444, 149] on span at bounding box center [434, 150] width 19 height 19
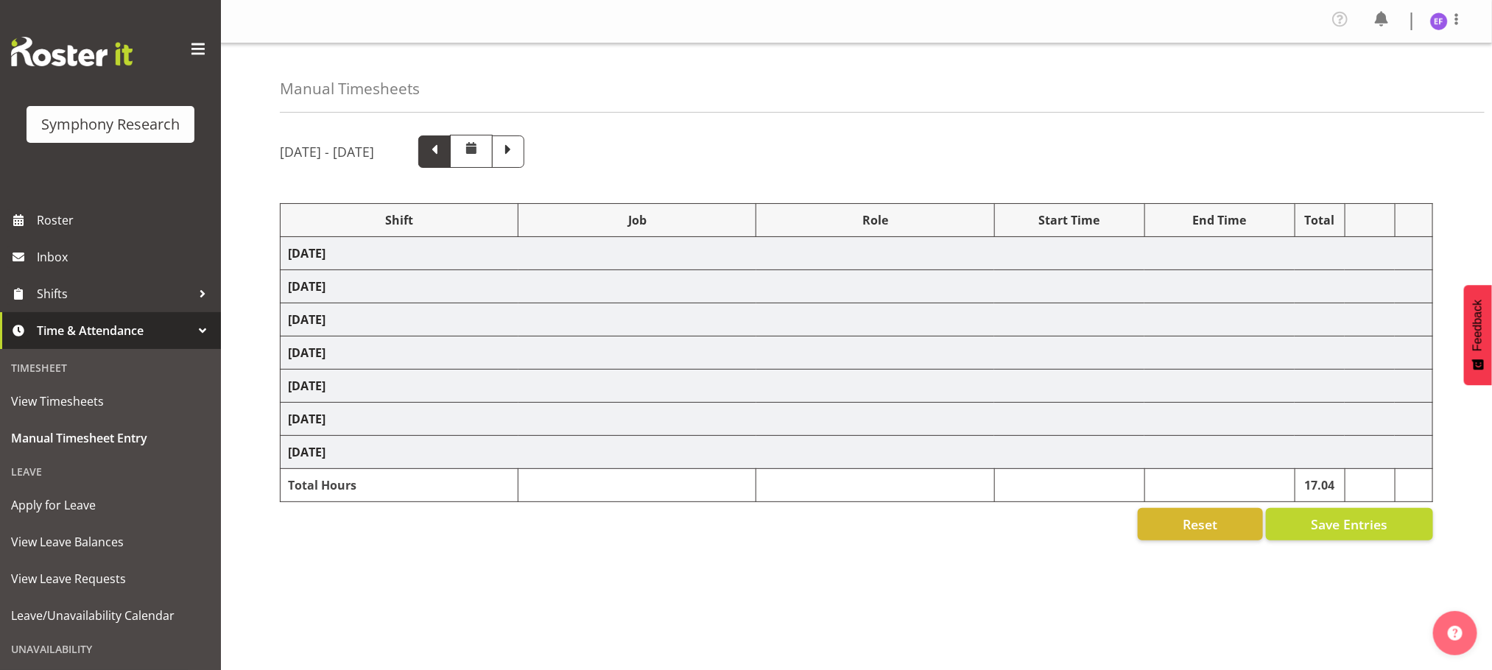
select select "48116"
select select
select select "47"
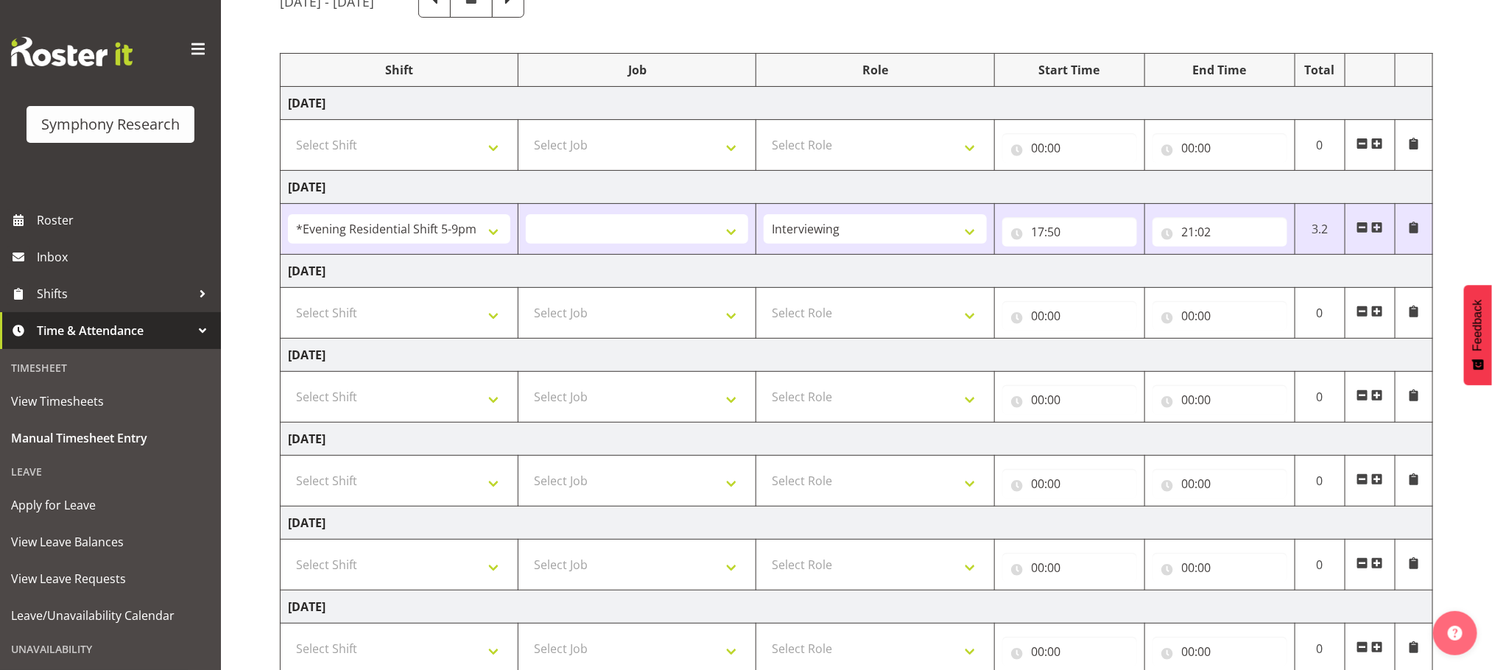
scroll to position [261, 0]
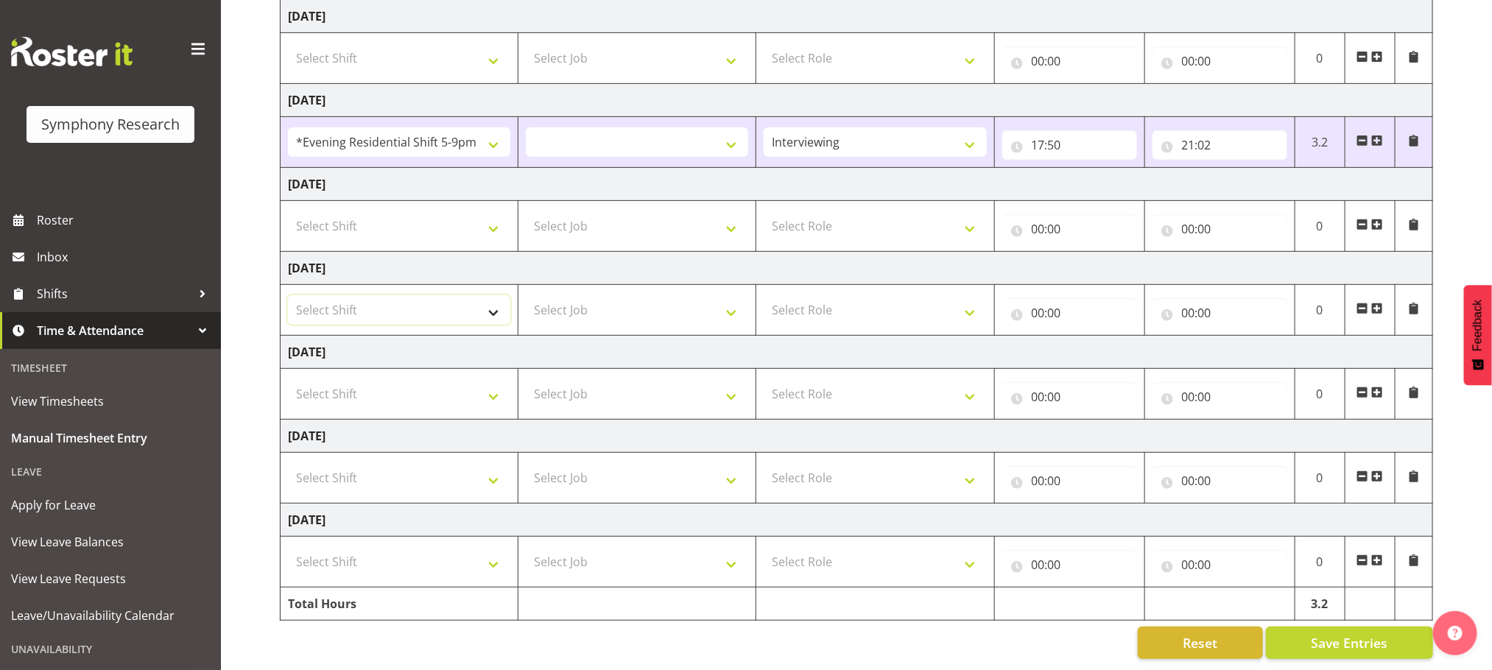
click at [491, 295] on select "Select Shift !!Weekend Residential (Roster IT Shift Label) *Business 9/10am ~ 4…" at bounding box center [399, 309] width 222 height 29
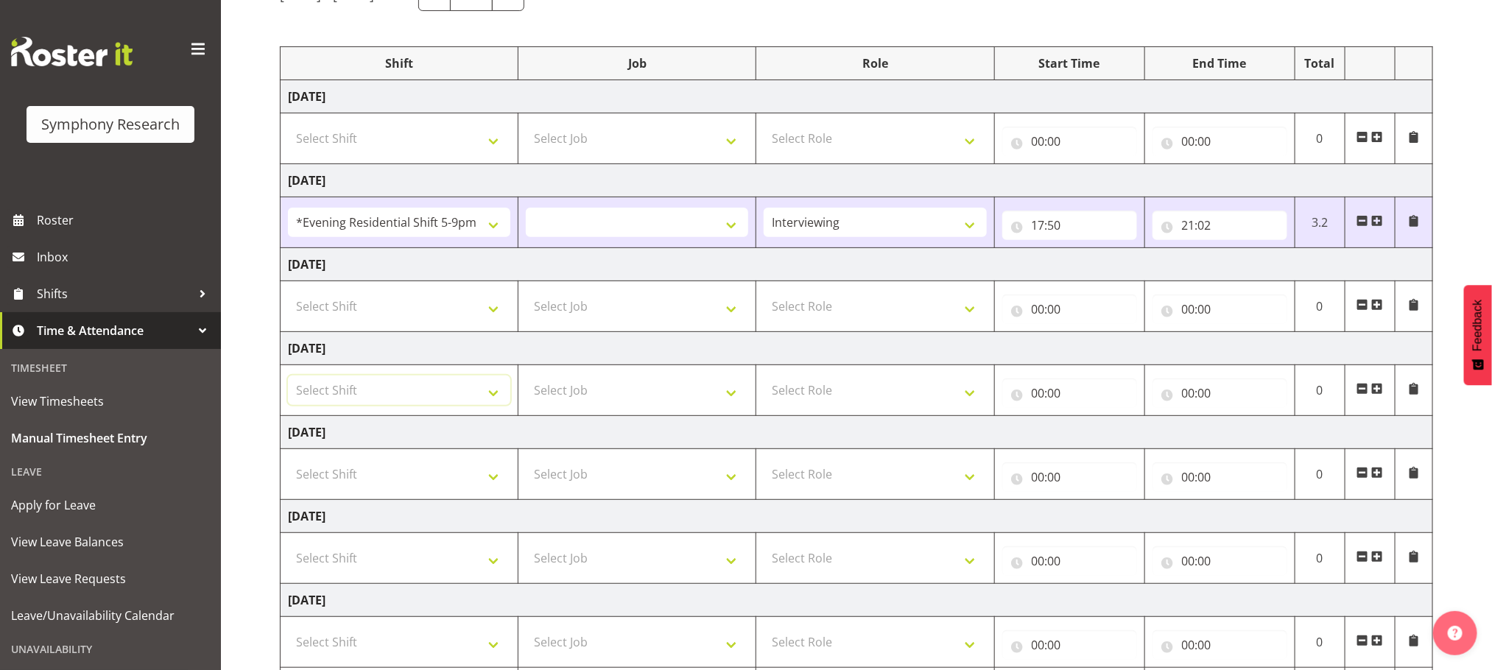
scroll to position [0, 0]
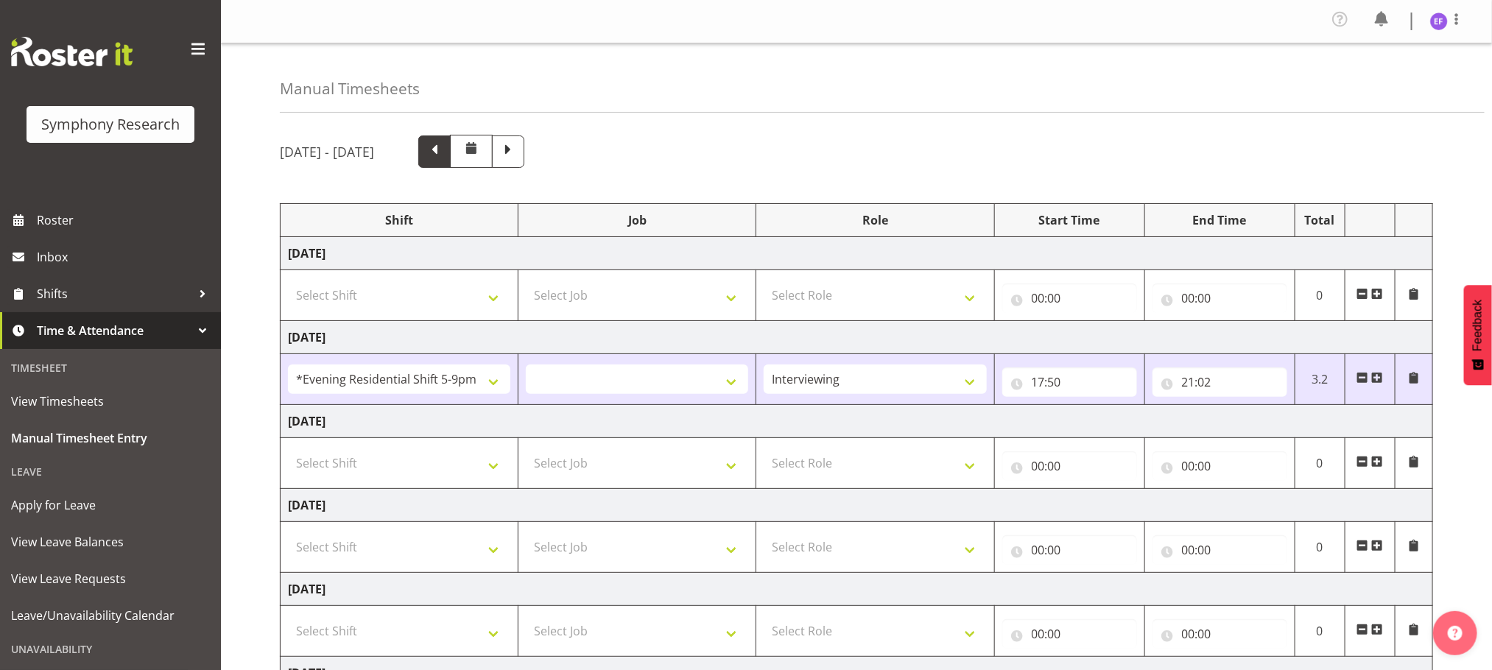
click at [444, 153] on span at bounding box center [434, 150] width 19 height 19
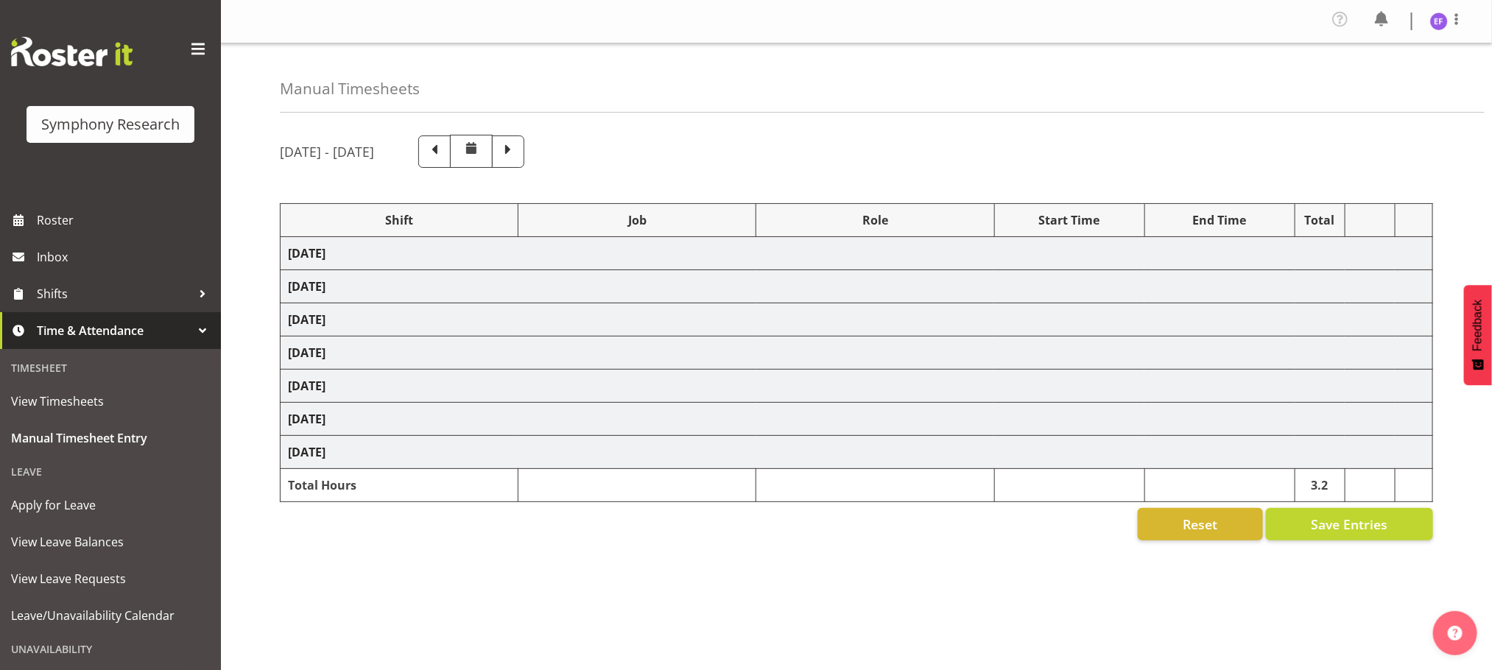
select select "48116"
select select
select select "47"
select select "48116"
select select
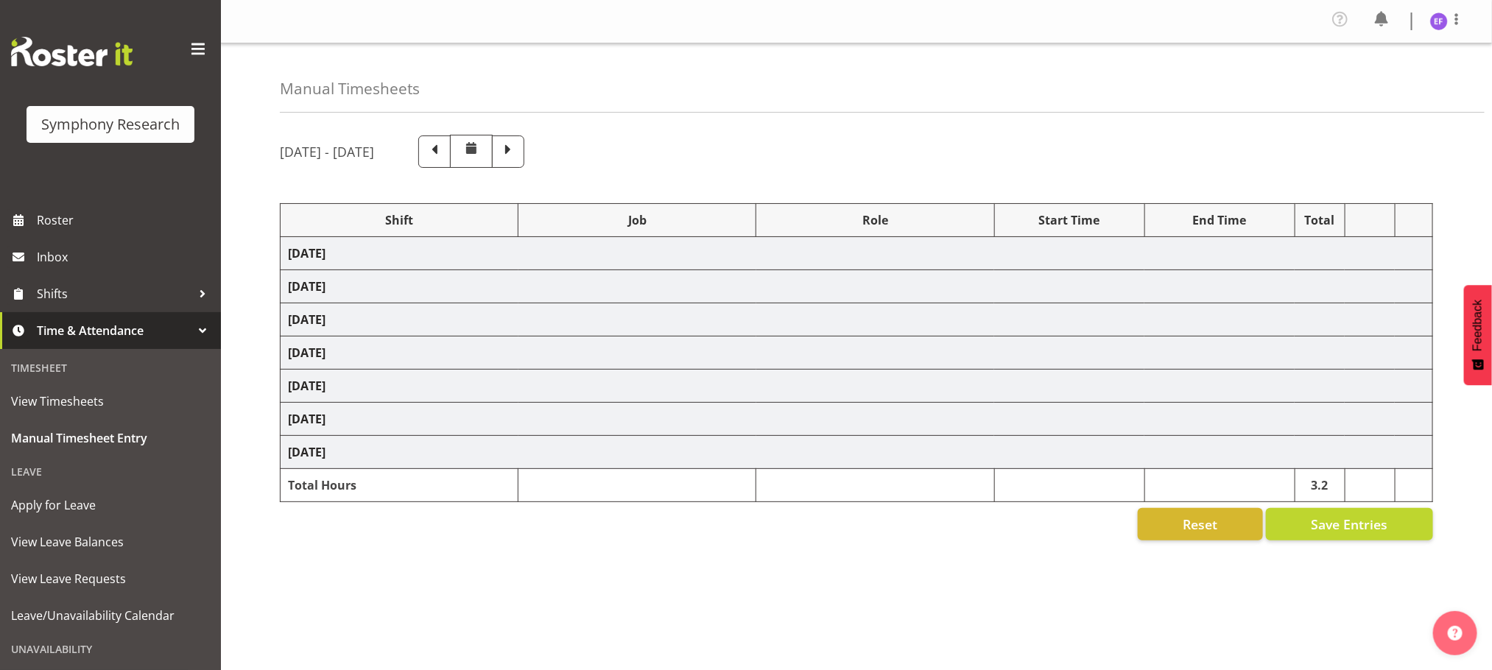
select select "47"
select select "48116"
select select
select select "47"
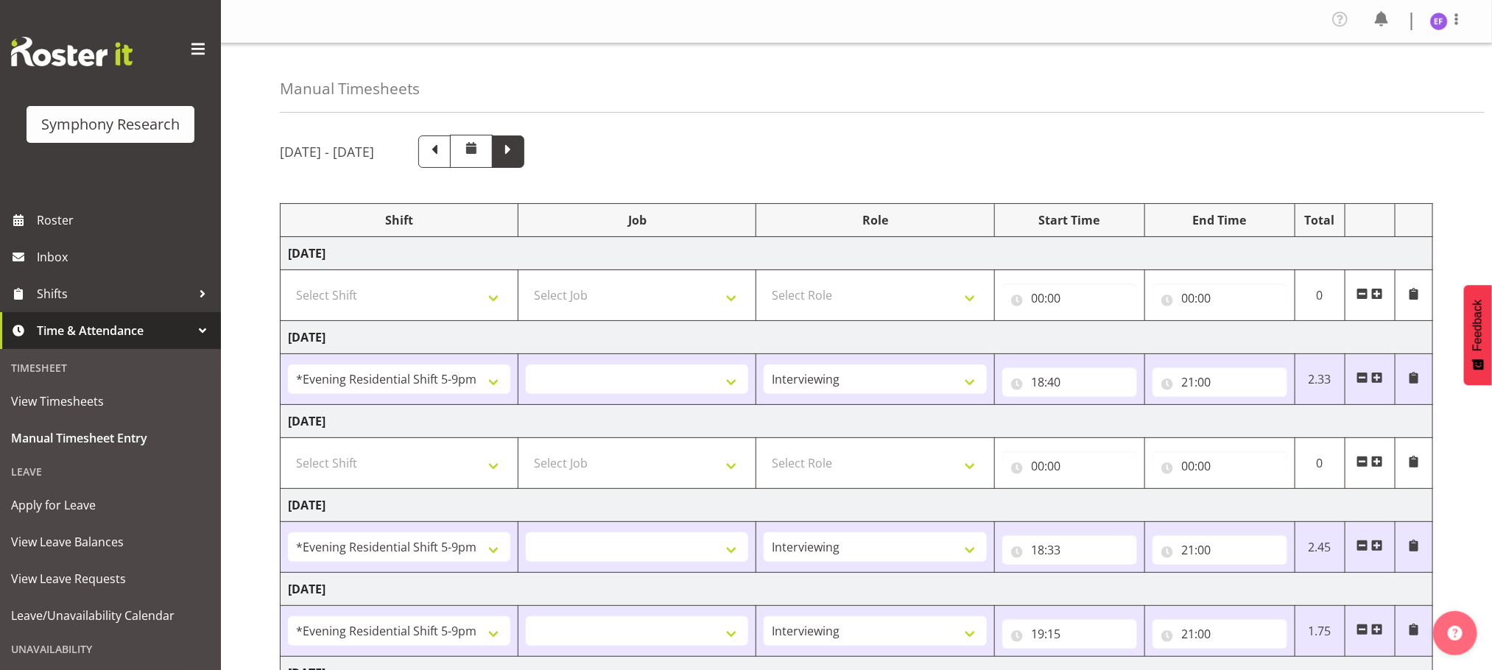
click at [518, 155] on span at bounding box center [508, 150] width 19 height 19
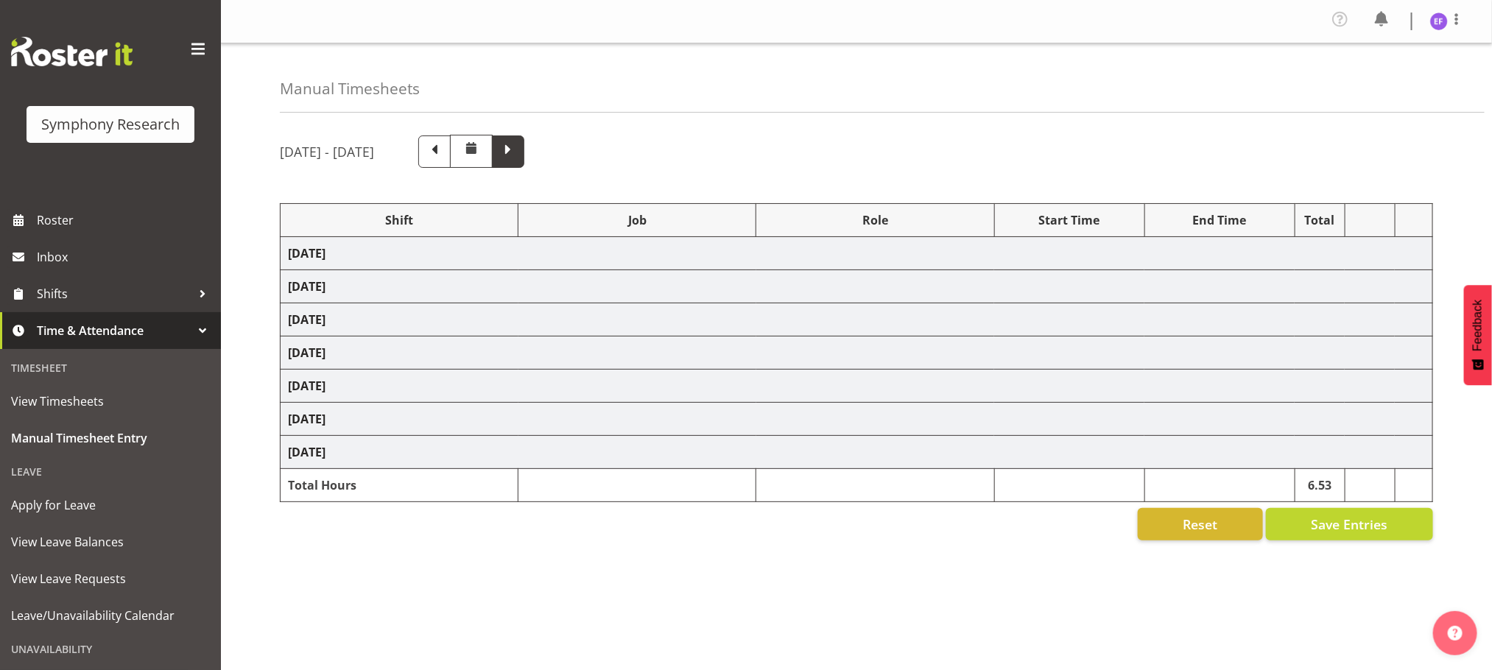
select select "48116"
select select
select select "47"
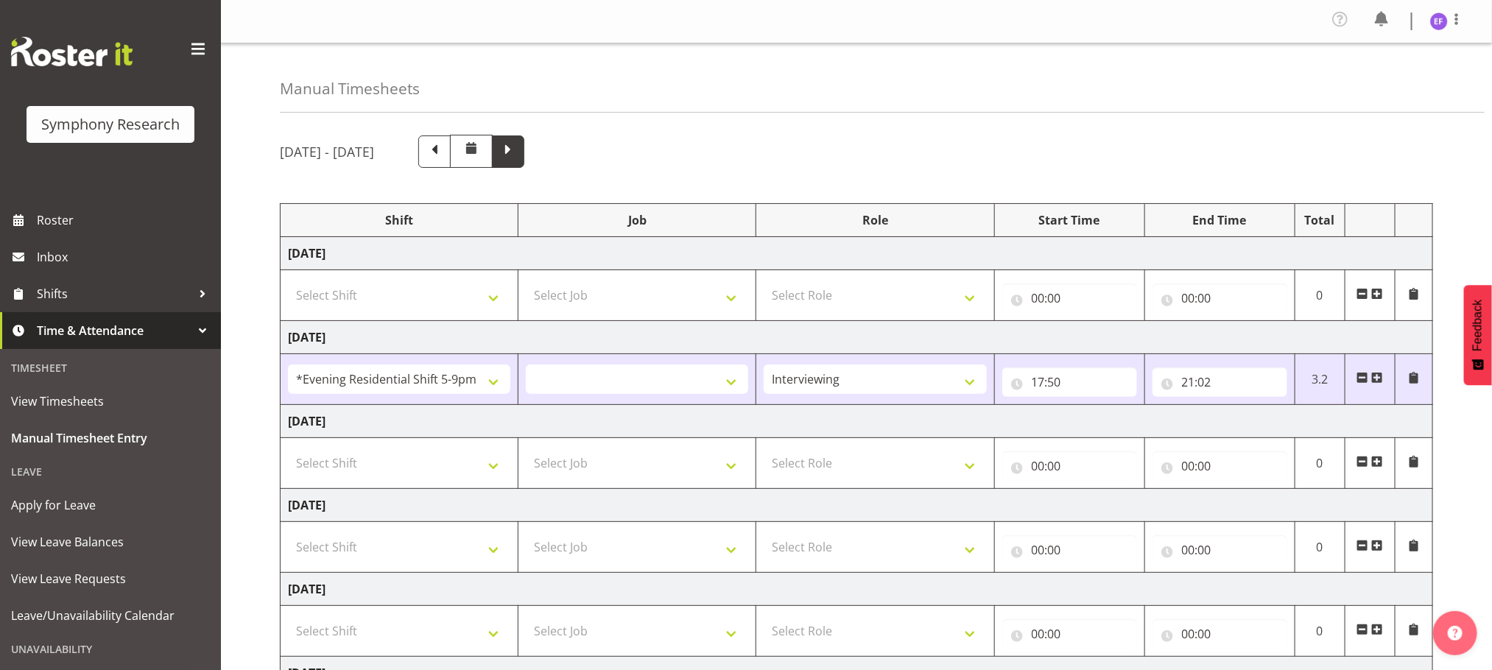
click at [518, 151] on span at bounding box center [508, 150] width 19 height 19
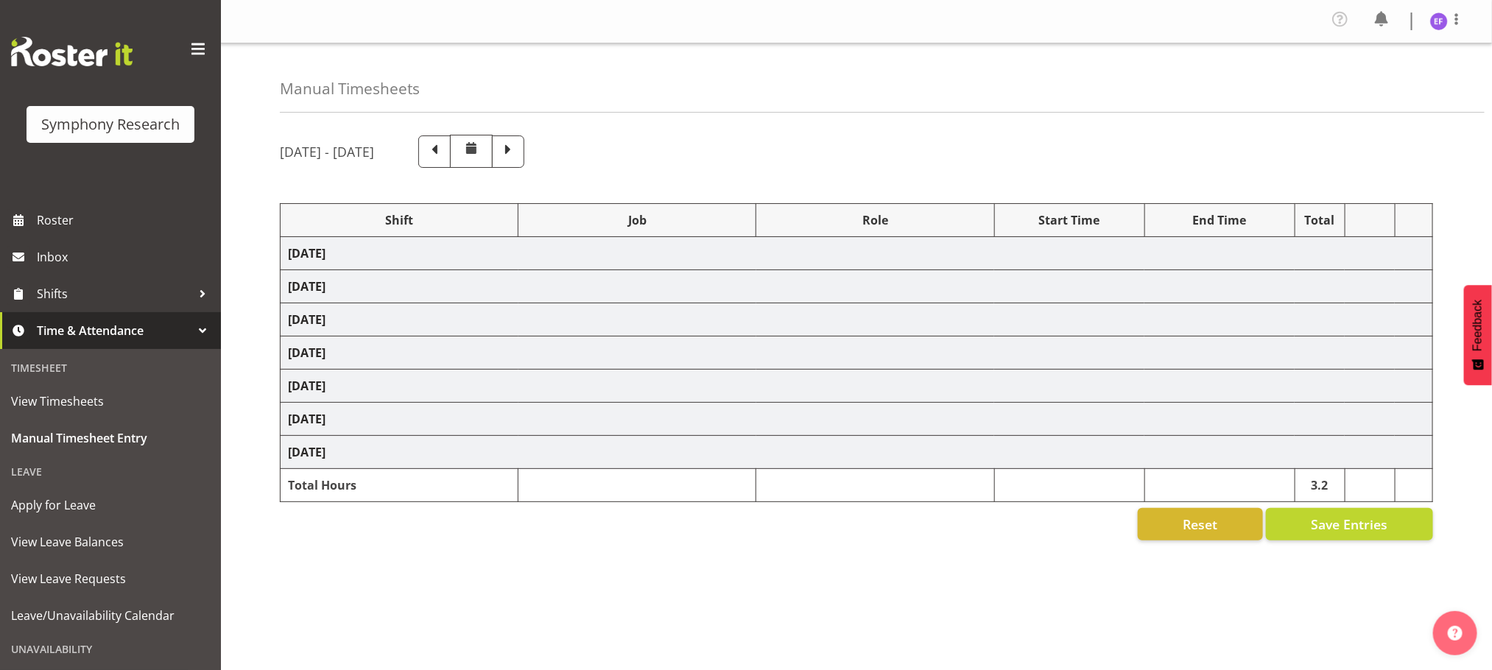
select select "48116"
select select "10587"
select select "48116"
select select "10587"
select select "47"
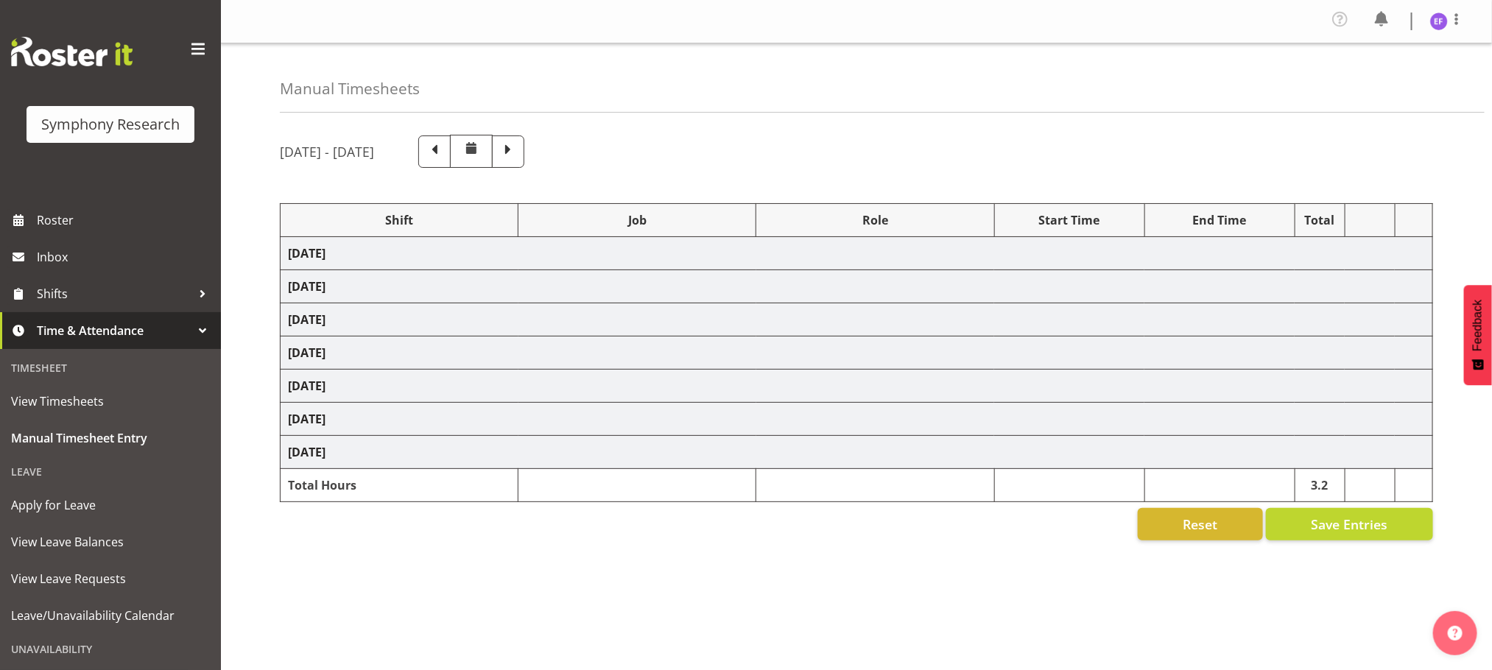
select select "48116"
select select "10587"
select select "47"
select select "48116"
select select "10587"
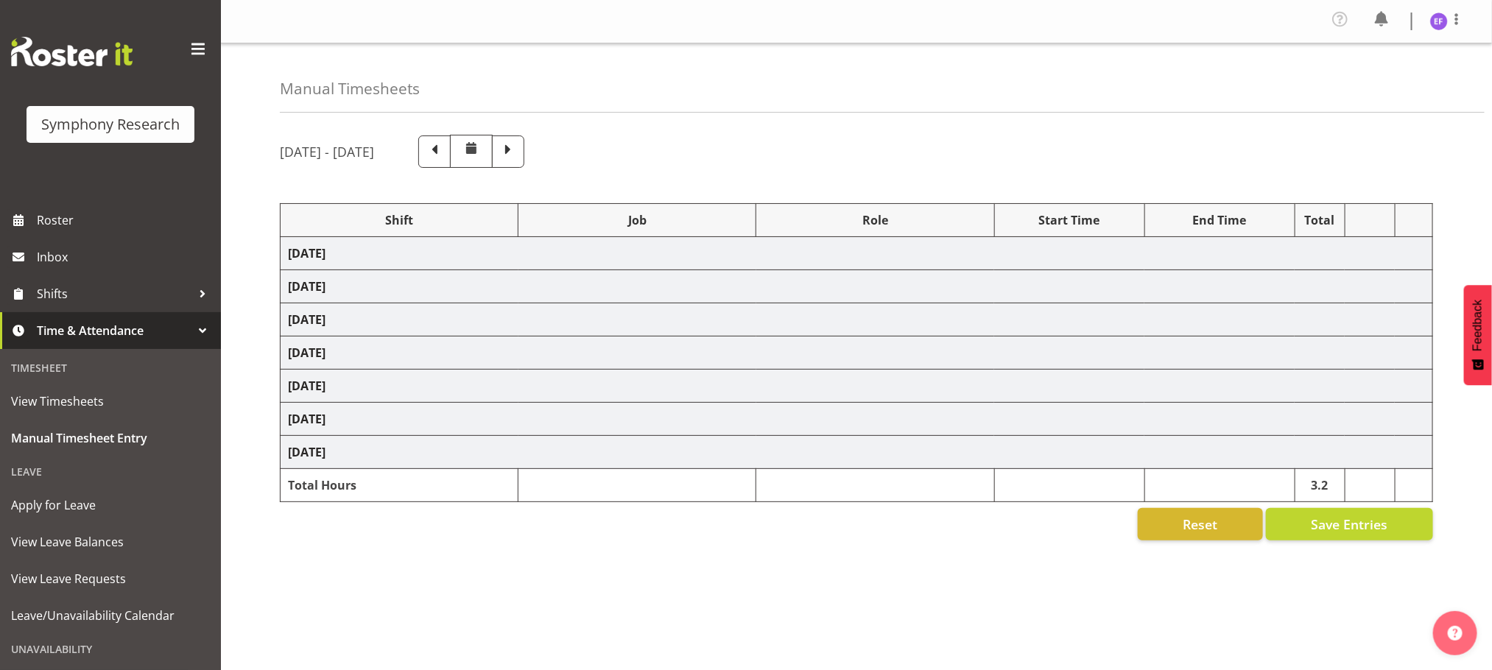
select select "47"
select select "48116"
select select "10587"
select select "47"
select select "48116"
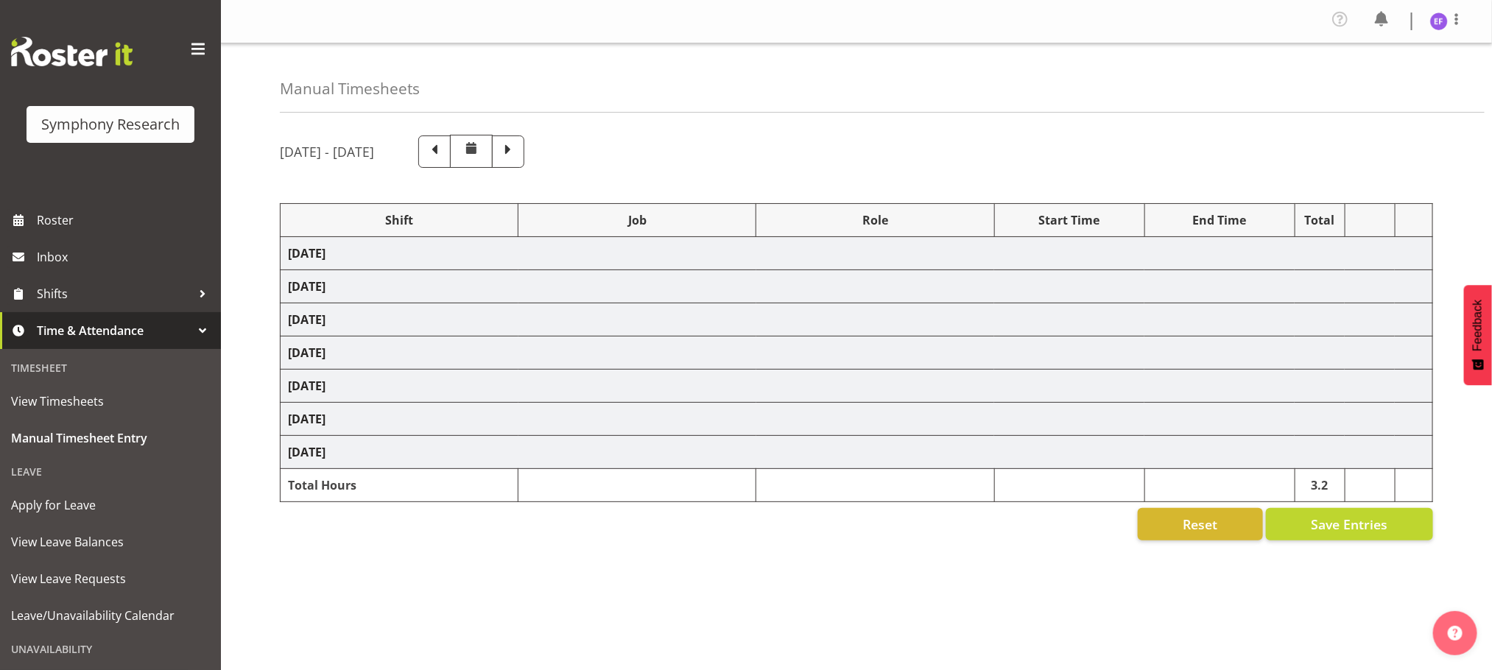
select select "10587"
select select "47"
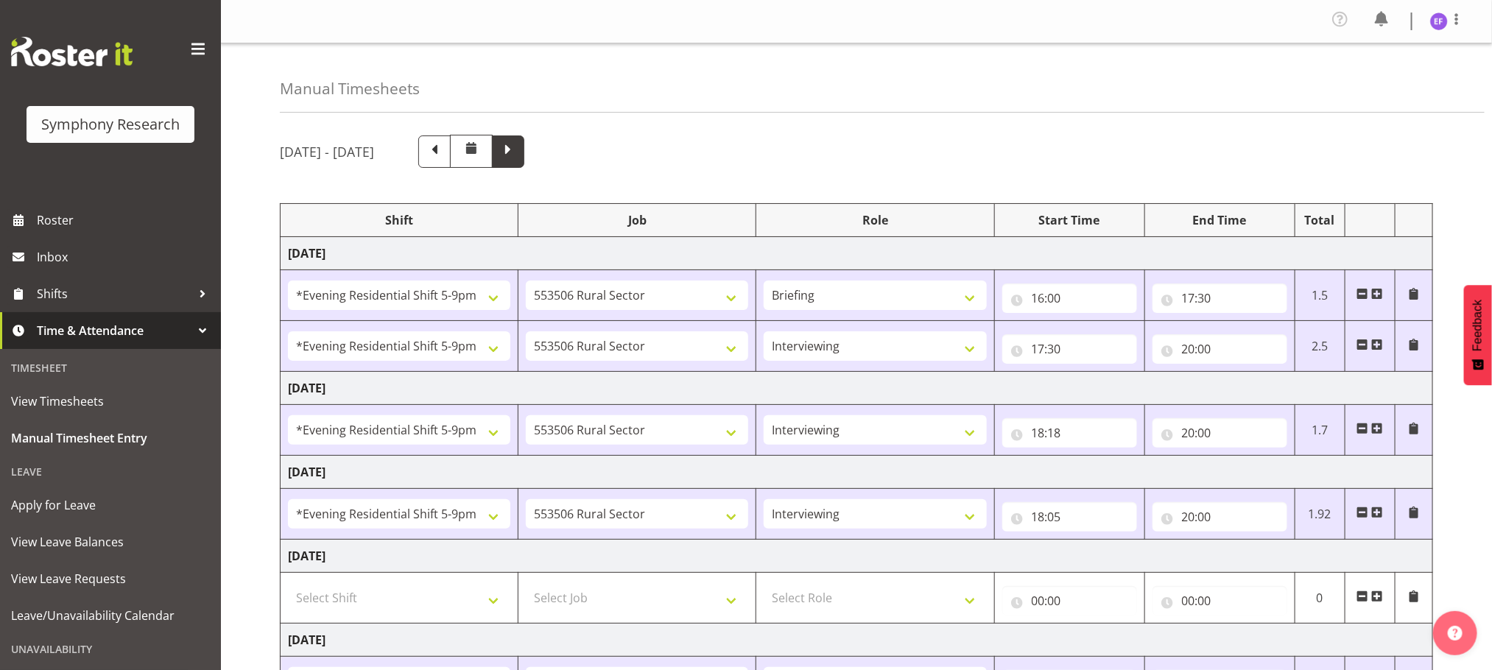
click at [518, 151] on span at bounding box center [508, 150] width 19 height 19
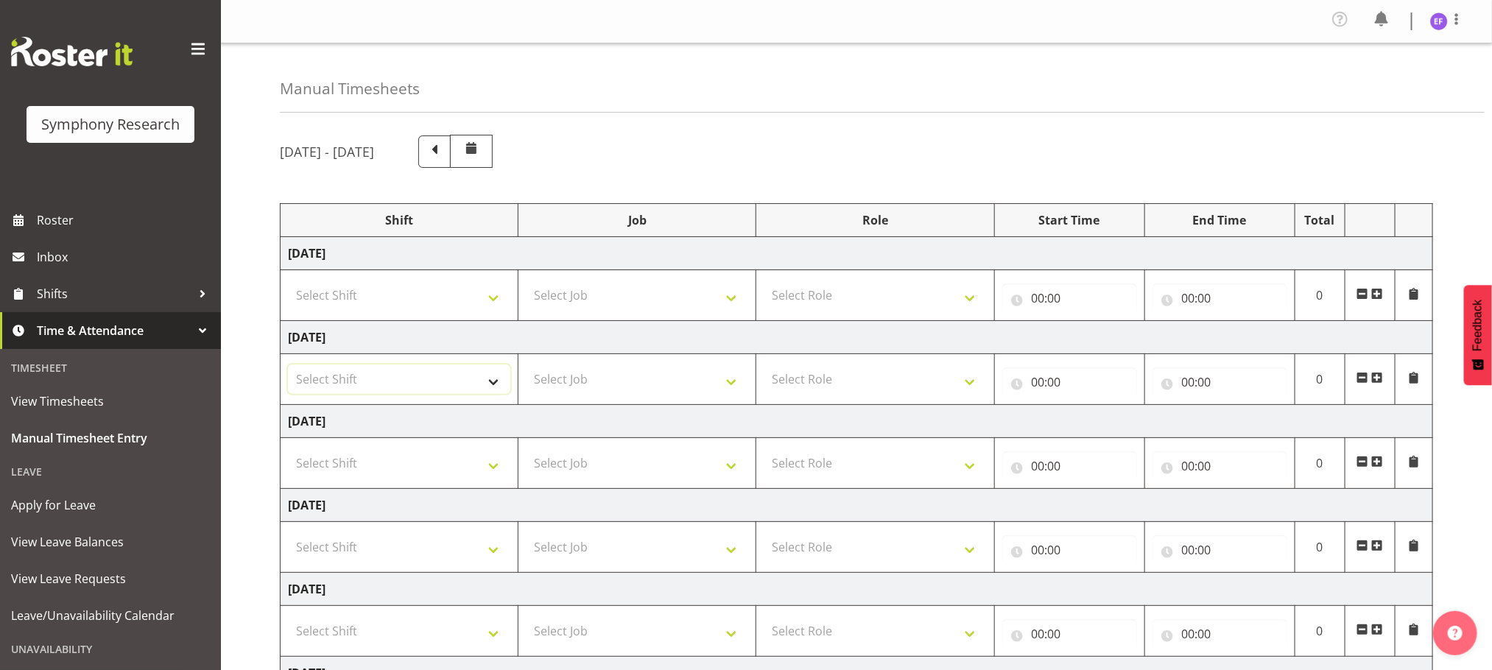
click at [496, 387] on select "Select Shift !!Weekend Residential (Roster IT Shift Label) *Business 9/10am ~ 4…" at bounding box center [399, 379] width 222 height 29
select select "48116"
click at [288, 368] on select "Select Shift !!Weekend Residential (Roster IT Shift Label) *Business 9/10am ~ 4…" at bounding box center [399, 379] width 222 height 29
click at [729, 387] on select "Select Job 550060 IF Admin 553492 World Poll Aus Wave 2 Main 2025 553493 World …" at bounding box center [637, 379] width 222 height 29
select select "10587"
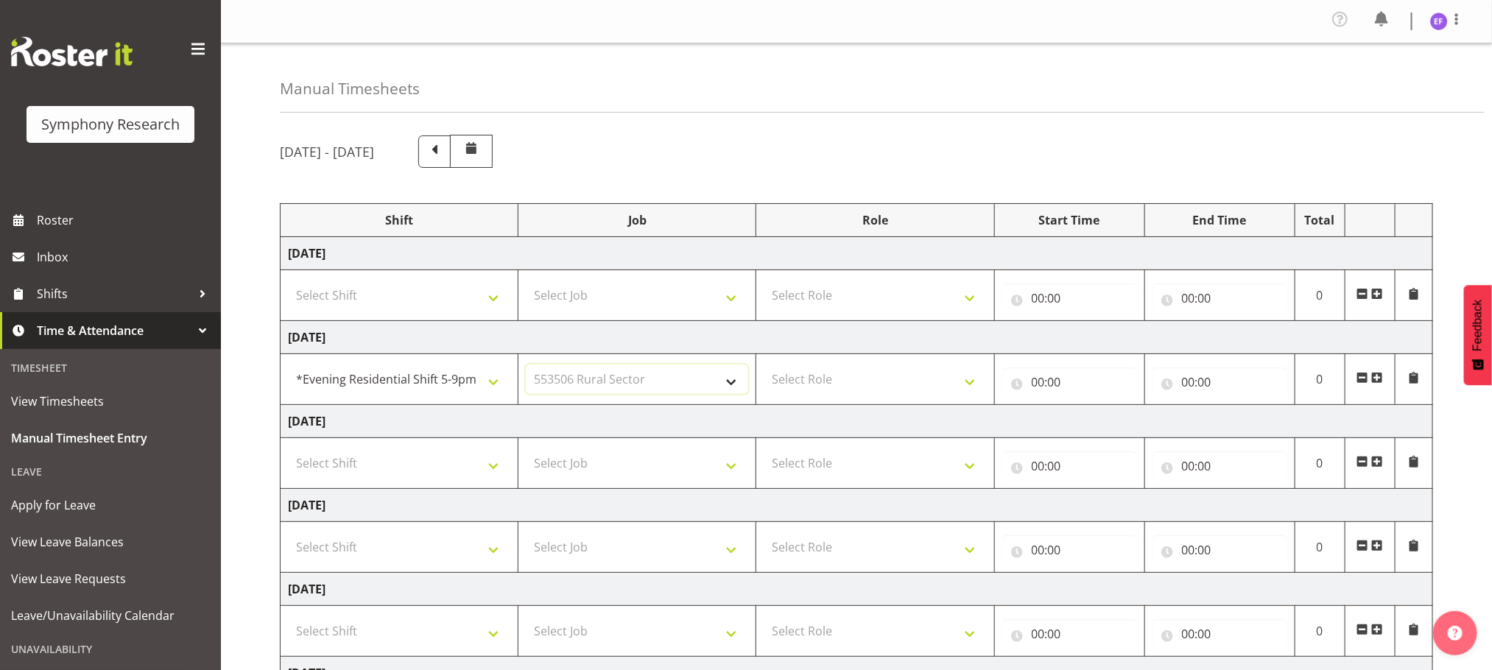
click at [526, 368] on select "Select Job 550060 IF Admin 553492 World Poll Aus Wave 2 Main 2025 553493 World …" at bounding box center [637, 379] width 222 height 29
click at [969, 381] on select "Select Role Briefing Interviewing" at bounding box center [875, 379] width 222 height 29
select select "47"
click at [764, 368] on select "Select Role Briefing Interviewing" at bounding box center [875, 379] width 222 height 29
click at [1036, 383] on input "00:00" at bounding box center [1069, 382] width 135 height 29
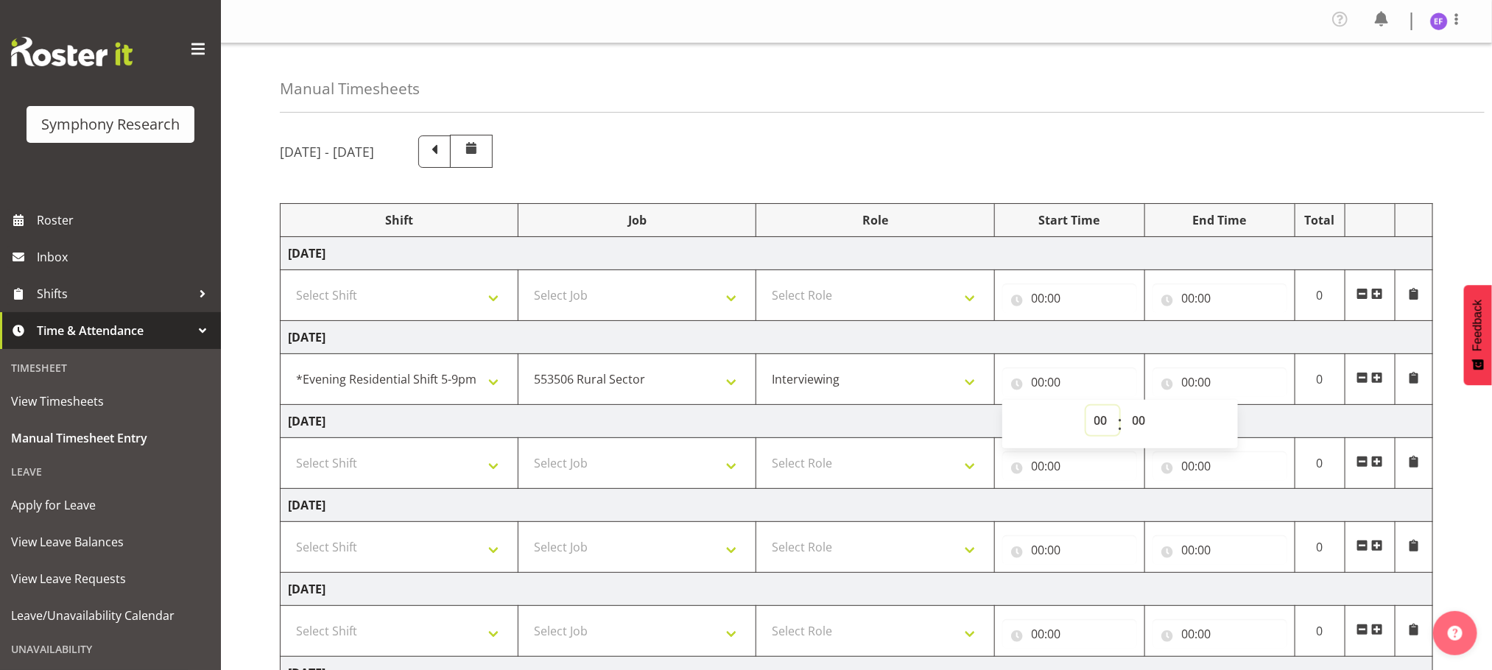
click at [1107, 427] on select "00 01 02 03 04 05 06 07 08 09 10 11 12 13 14 15 16 17 18 19 20 21 22 23" at bounding box center [1102, 420] width 33 height 29
select select "17"
click at [1086, 409] on select "00 01 02 03 04 05 06 07 08 09 10 11 12 13 14 15 16 17 18 19 20 21 22 23" at bounding box center [1102, 420] width 33 height 29
type input "17:00"
click at [1140, 426] on select "00 01 02 03 04 05 06 07 08 09 10 11 12 13 14 15 16 17 18 19 20 21 22 23 24 25 2…" at bounding box center [1141, 420] width 33 height 29
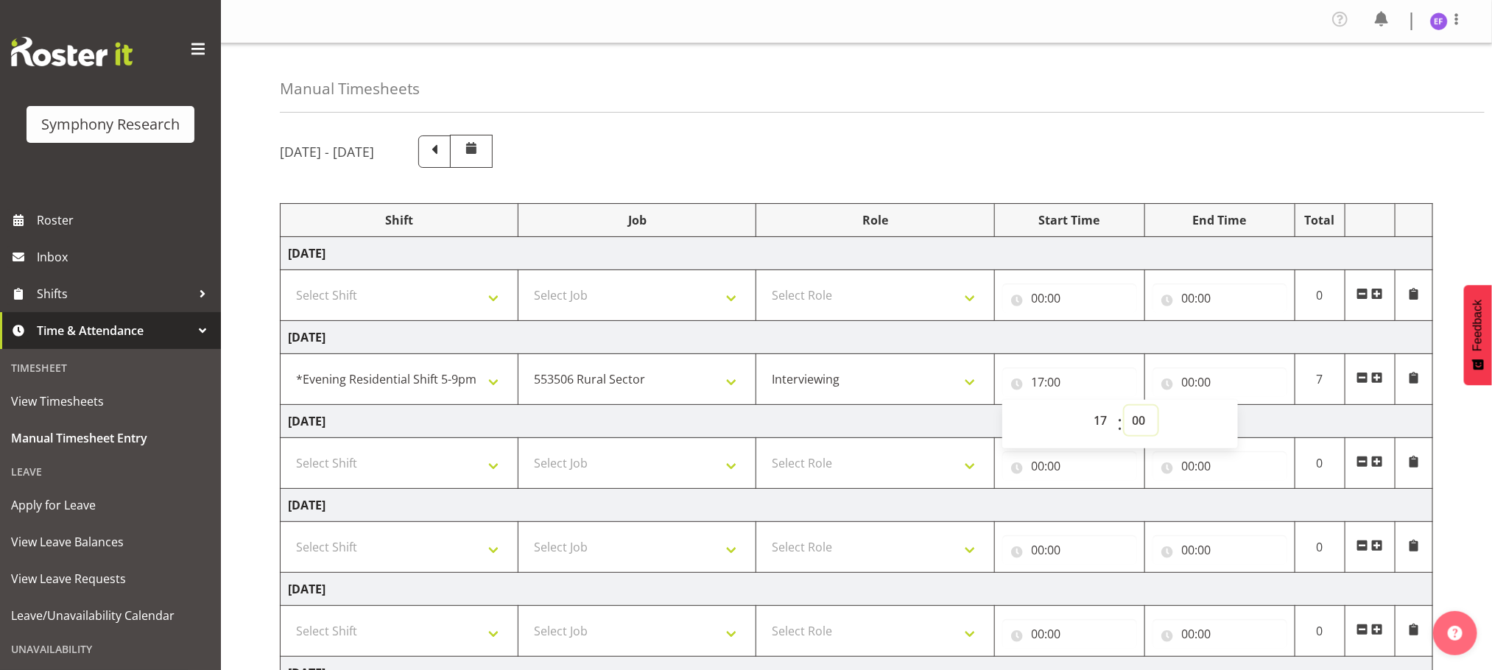
click at [1140, 420] on select "00 01 02 03 04 05 06 07 08 09 10 11 12 13 14 15 16 17 18 19 20 21 22 23 24 25 2…" at bounding box center [1141, 420] width 33 height 29
select select "35"
click at [1125, 409] on select "00 01 02 03 04 05 06 07 08 09 10 11 12 13 14 15 16 17 18 19 20 21 22 23 24 25 2…" at bounding box center [1141, 420] width 33 height 29
type input "17:35"
click at [1187, 387] on input "00:00" at bounding box center [1220, 382] width 135 height 29
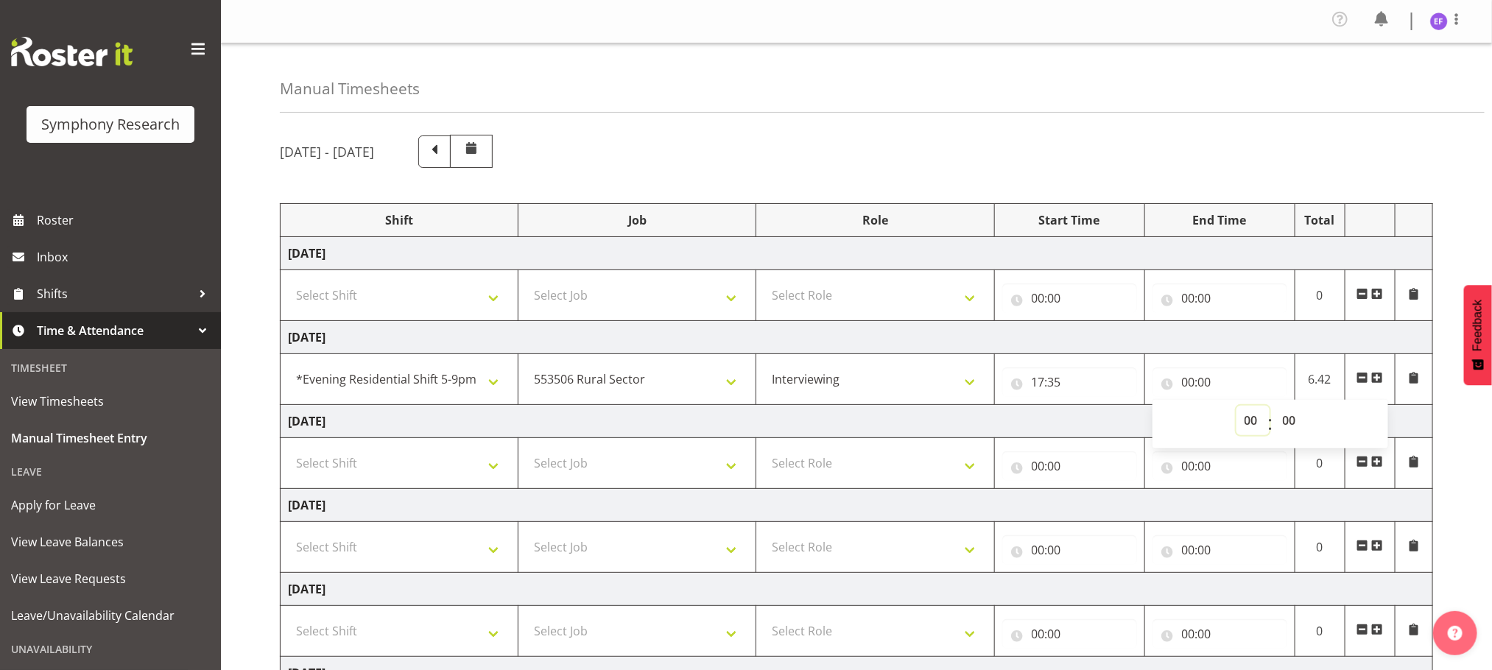
click at [1249, 420] on select "00 01 02 03 04 05 06 07 08 09 10 11 12 13 14 15 16 17 18 19 20 21 22 23" at bounding box center [1253, 420] width 33 height 29
select select "20"
click at [1237, 409] on select "00 01 02 03 04 05 06 07 08 09 10 11 12 13 14 15 16 17 18 19 20 21 22 23" at bounding box center [1253, 420] width 33 height 29
type input "20:00"
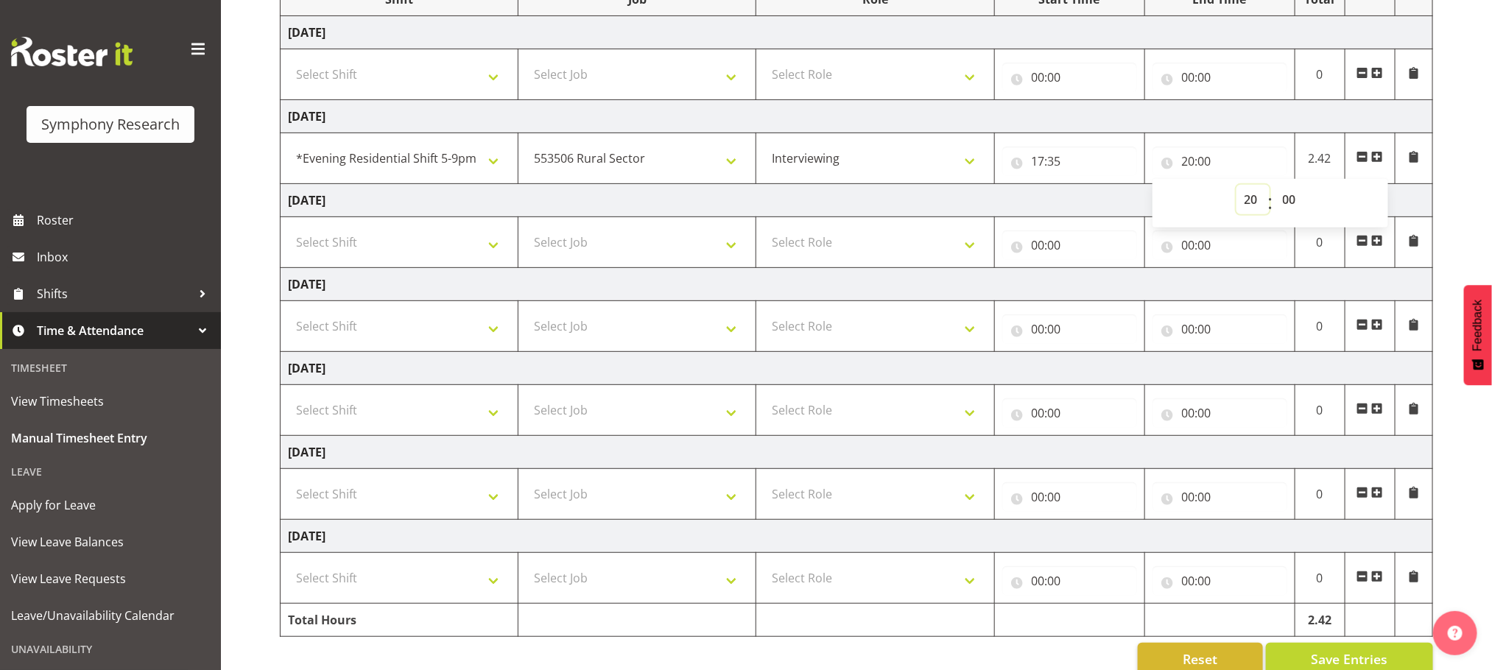
scroll to position [261, 0]
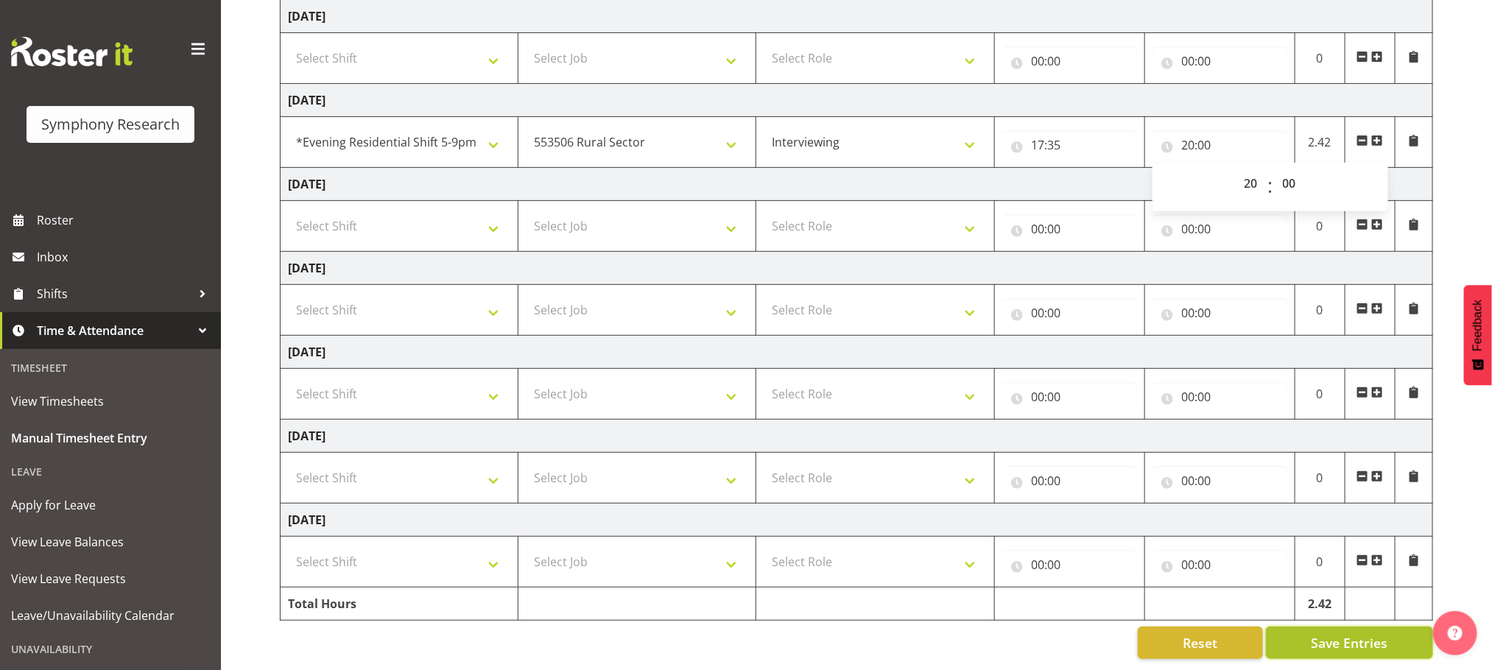
click at [1338, 627] on button "Save Entries" at bounding box center [1349, 643] width 167 height 32
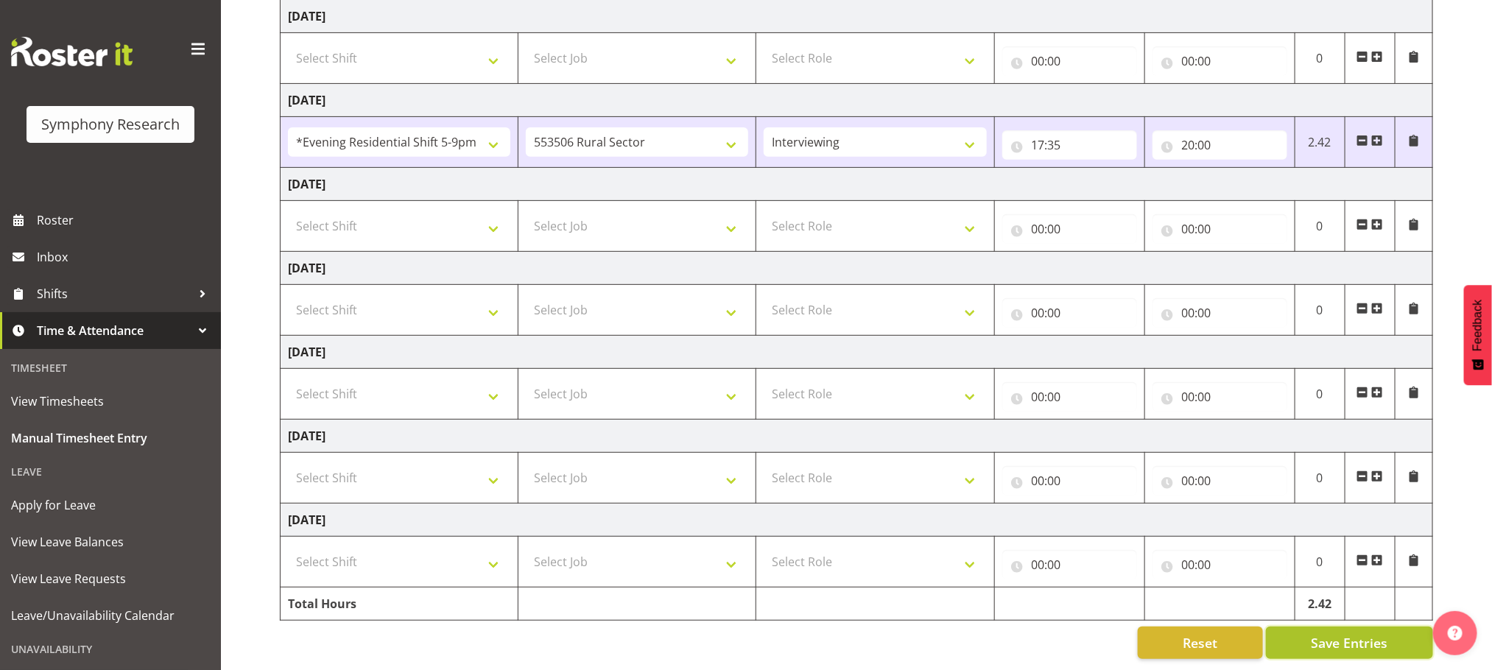
click at [1324, 633] on span "Save Entries" at bounding box center [1349, 642] width 77 height 19
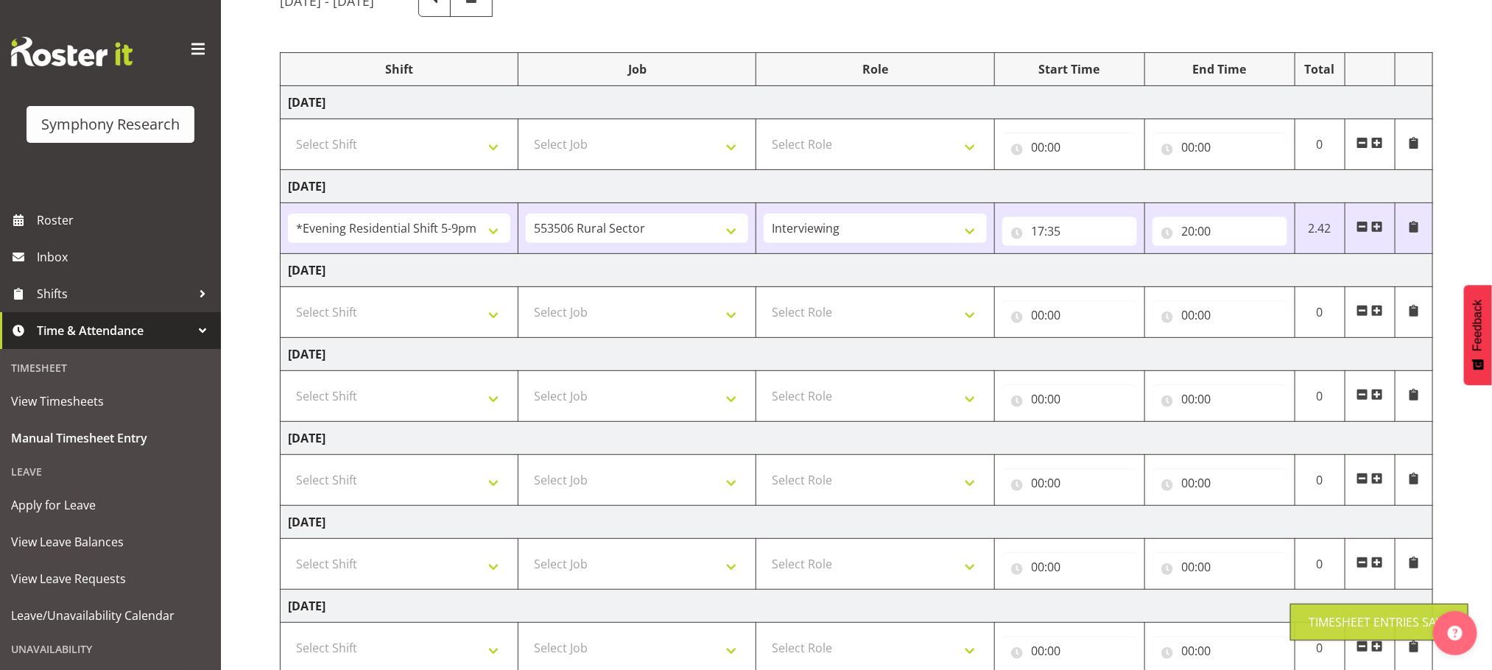
scroll to position [0, 0]
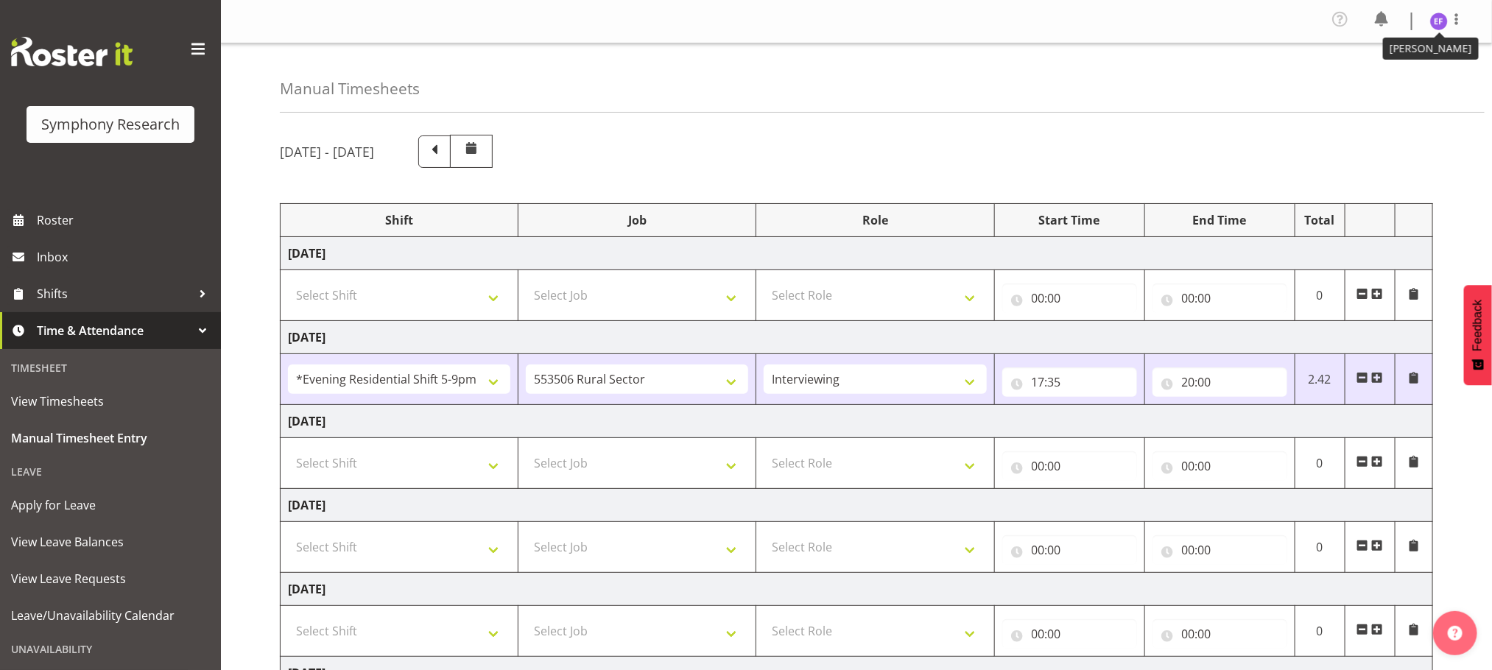
click at [1445, 16] on img at bounding box center [1439, 22] width 18 height 18
click at [1366, 87] on link "Log Out" at bounding box center [1394, 81] width 141 height 27
